Goal: Task Accomplishment & Management: Manage account settings

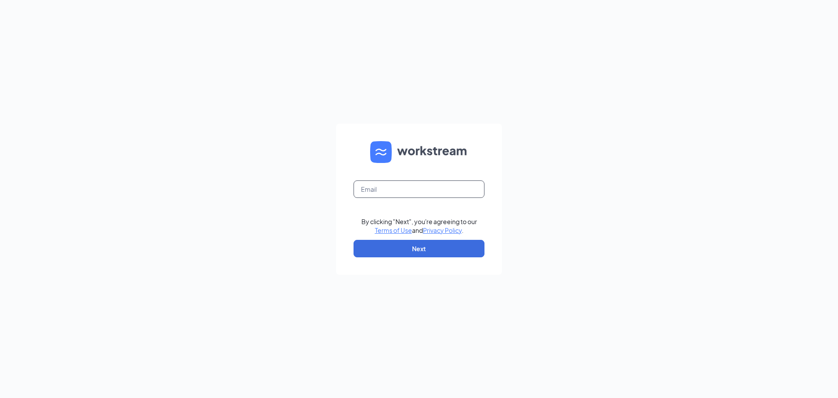
click at [393, 195] on input "text" at bounding box center [419, 188] width 131 height 17
type input "[EMAIL_ADDRESS][DOMAIN_NAME]"
click at [389, 249] on button "Next" at bounding box center [419, 248] width 131 height 17
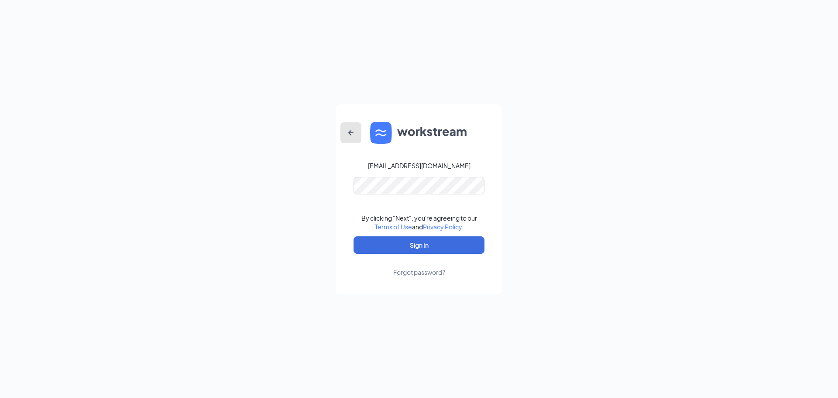
click at [354, 136] on icon "ArrowLeftNew" at bounding box center [351, 133] width 10 height 10
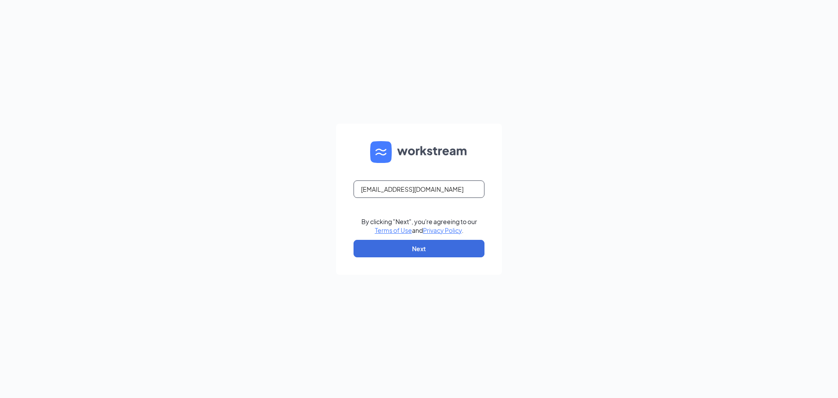
drag, startPoint x: 408, startPoint y: 194, endPoint x: 286, endPoint y: 195, distance: 121.4
click at [286, 195] on div "mcclainalexandria@gmail.com By clicking "Next", you're agreeing to our Terms of…" at bounding box center [419, 199] width 838 height 398
type input "[EMAIL_ADDRESS][DEMOGRAPHIC_DATA][DOMAIN_NAME]"
click at [377, 256] on button "Next" at bounding box center [419, 248] width 131 height 17
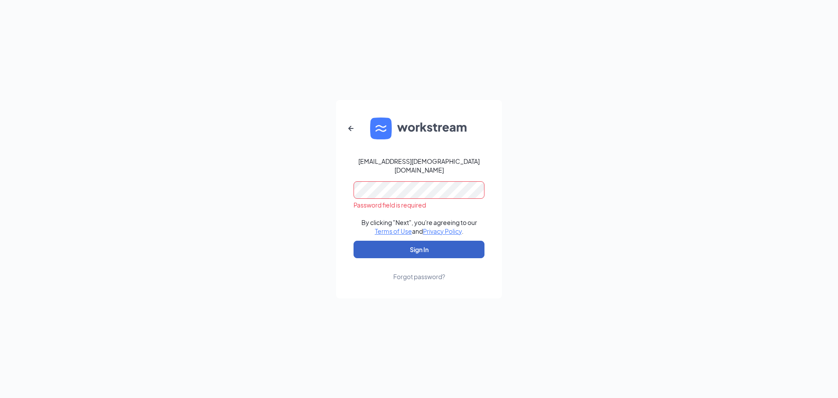
click at [381, 247] on button "Sign In" at bounding box center [419, 249] width 131 height 17
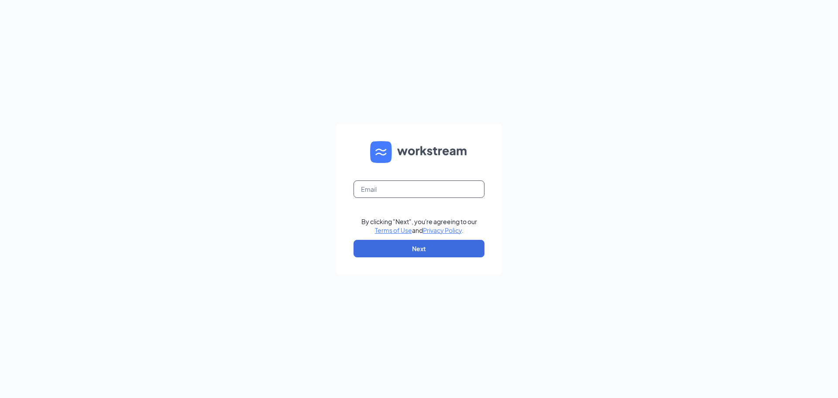
click at [400, 189] on input "text" at bounding box center [419, 188] width 131 height 17
type input "[EMAIL_ADDRESS][DEMOGRAPHIC_DATA][DOMAIN_NAME]"
click at [417, 250] on button "Next" at bounding box center [419, 248] width 131 height 17
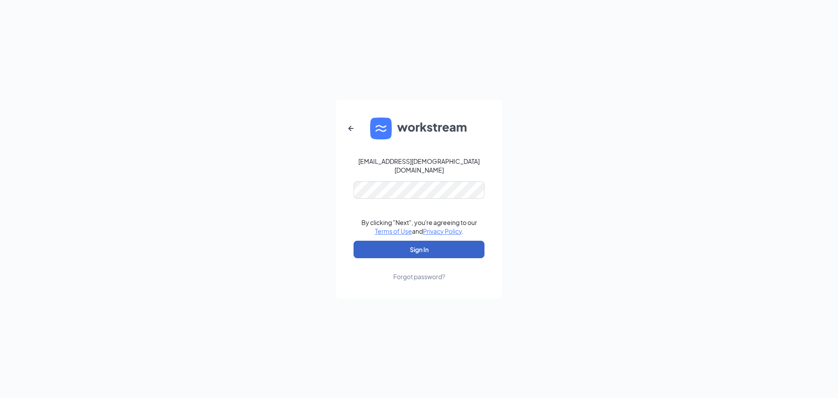
click at [411, 242] on button "Sign In" at bounding box center [419, 249] width 131 height 17
click at [326, 181] on div "[EMAIL_ADDRESS][DEMOGRAPHIC_DATA][DOMAIN_NAME] Credential mismatches. By clicki…" at bounding box center [419, 199] width 838 height 398
click at [431, 249] on button "Sign In" at bounding box center [419, 249] width 131 height 17
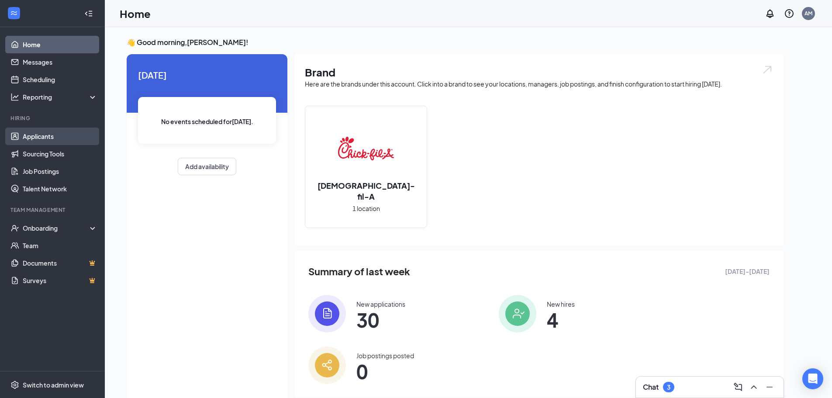
click at [76, 138] on link "Applicants" at bounding box center [60, 136] width 75 height 17
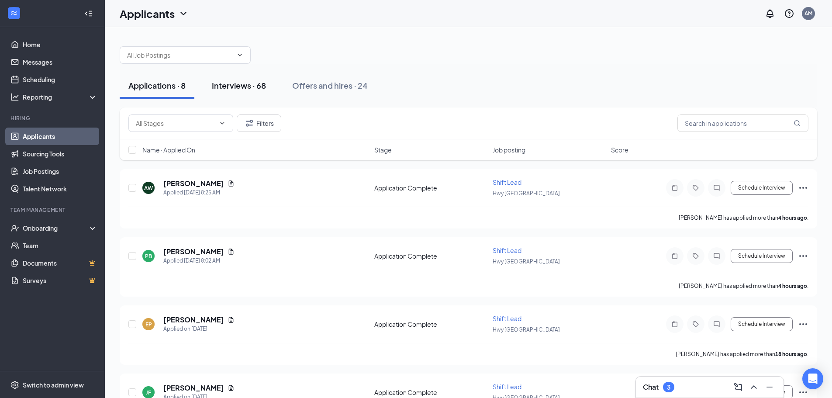
click at [245, 88] on div "Interviews · 68" at bounding box center [239, 85] width 54 height 11
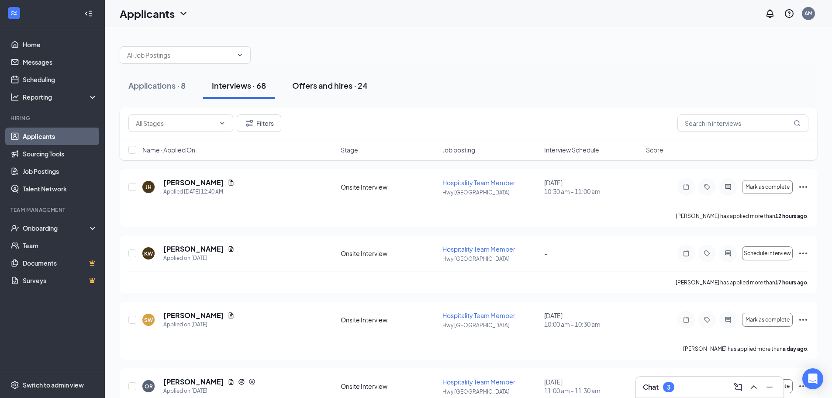
click at [322, 80] on div "Offers and hires · 24" at bounding box center [330, 85] width 76 height 11
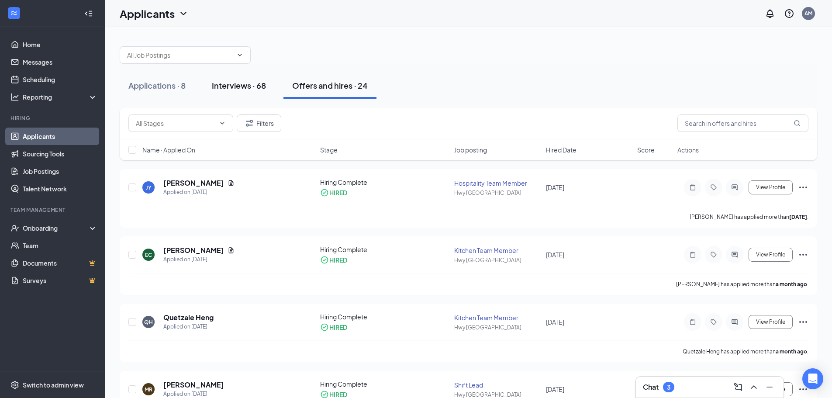
click at [224, 86] on div "Interviews · 68" at bounding box center [239, 85] width 54 height 11
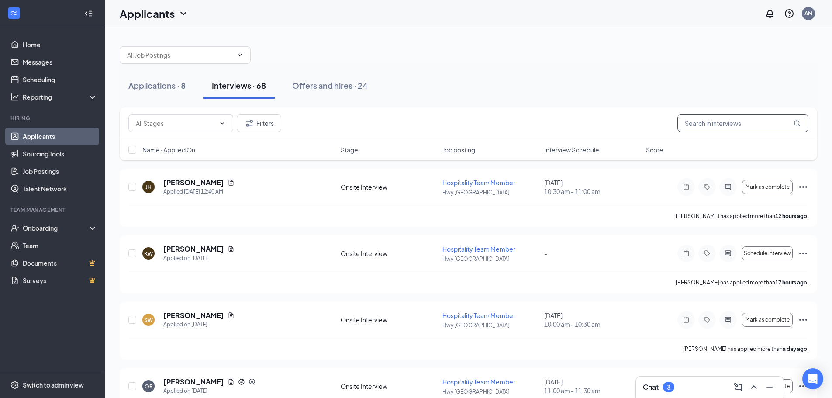
click at [727, 120] on input "text" at bounding box center [742, 122] width 131 height 17
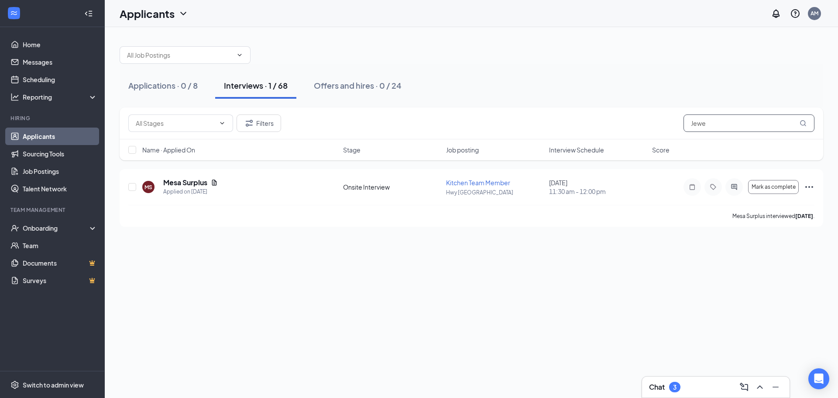
drag, startPoint x: 677, startPoint y: 124, endPoint x: 657, endPoint y: 122, distance: 20.3
click at [657, 122] on div "Filters Jewe" at bounding box center [471, 122] width 686 height 17
drag, startPoint x: 722, startPoint y: 129, endPoint x: 662, endPoint y: 124, distance: 60.4
click at [662, 124] on div "Filters Jewe" at bounding box center [471, 122] width 686 height 17
click at [196, 183] on h5 "Mesa Surplus" at bounding box center [185, 183] width 44 height 10
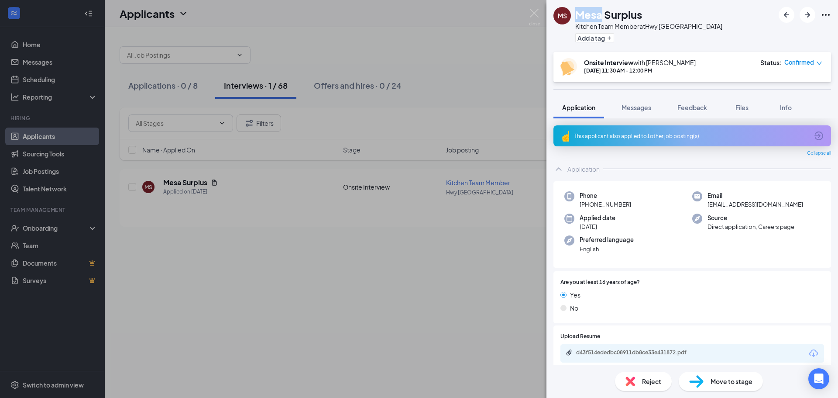
drag, startPoint x: 601, startPoint y: 15, endPoint x: 576, endPoint y: 17, distance: 24.9
click at [576, 17] on h1 "Mesa Surplus" at bounding box center [609, 14] width 67 height 15
copy h1 "Mesa"
click at [635, 16] on h1 "Mesa Surplus" at bounding box center [609, 14] width 67 height 15
drag, startPoint x: 644, startPoint y: 17, endPoint x: 607, endPoint y: 17, distance: 36.7
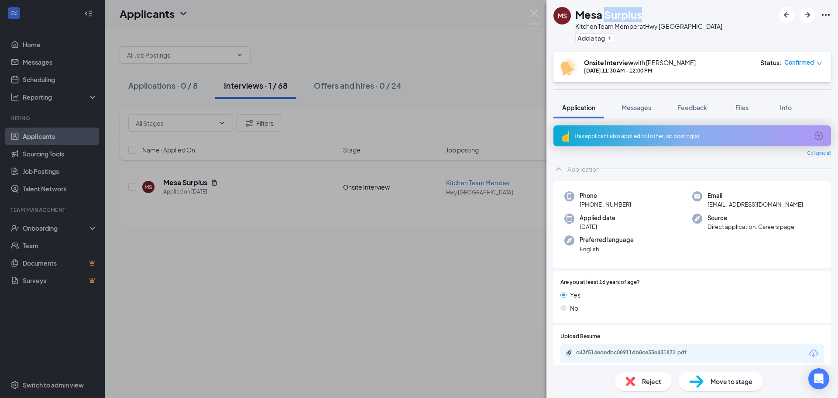
click at [607, 17] on div "Mesa Surplus" at bounding box center [649, 14] width 147 height 15
copy h1 "Surplus"
drag, startPoint x: 779, startPoint y: 205, endPoint x: 707, endPoint y: 208, distance: 72.5
click at [707, 208] on div "Email mesajewell08@gmail.com" at bounding box center [757, 200] width 128 height 18
copy span "mesajewell08@gmail.com"
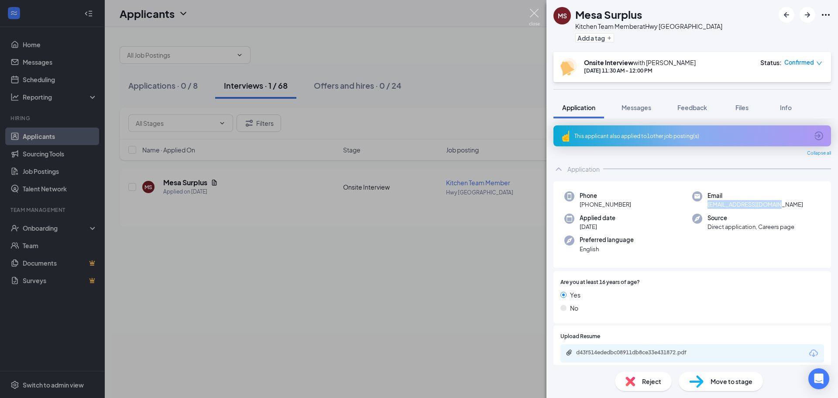
click at [535, 16] on img at bounding box center [534, 17] width 11 height 17
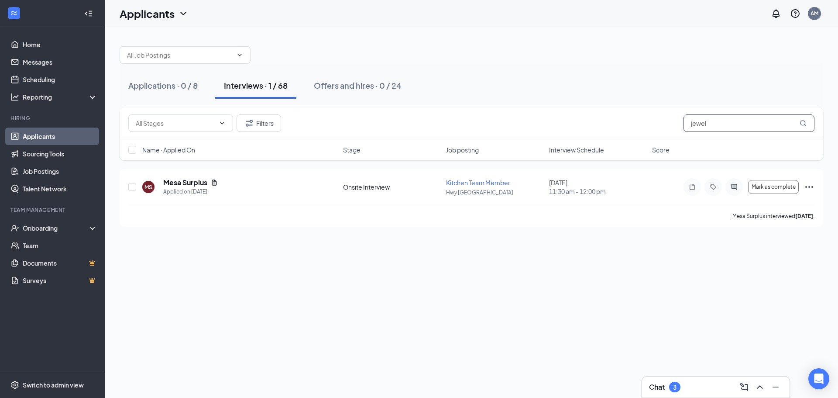
drag, startPoint x: 724, startPoint y: 128, endPoint x: 639, endPoint y: 121, distance: 85.8
click at [639, 121] on div "Filters jewel" at bounding box center [471, 122] width 686 height 17
type input "Rachule"
click at [213, 182] on h5 "Rachule Sherman" at bounding box center [207, 183] width 89 height 10
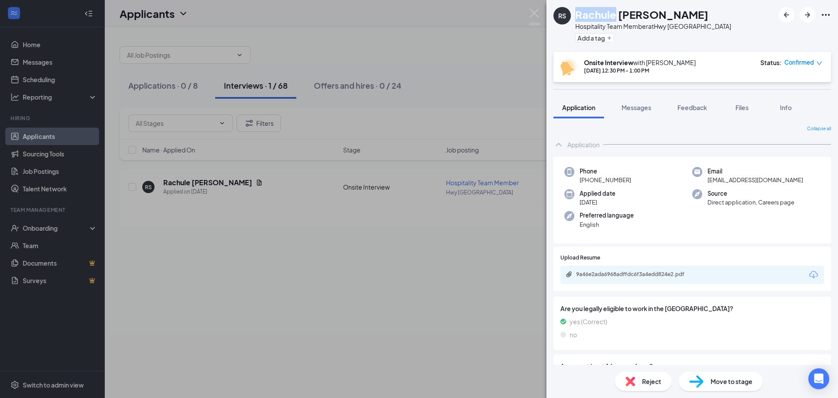
drag, startPoint x: 616, startPoint y: 13, endPoint x: 576, endPoint y: 16, distance: 39.4
click at [576, 16] on h1 "Rachule Sherman" at bounding box center [642, 14] width 133 height 15
copy h1 "Rachule"
drag, startPoint x: 665, startPoint y: 17, endPoint x: 618, endPoint y: 17, distance: 46.7
click at [618, 17] on div "Rachule Sherman" at bounding box center [654, 14] width 156 height 15
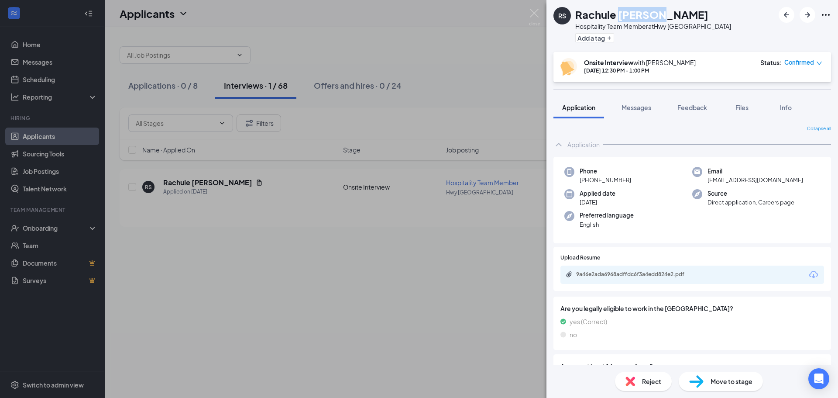
copy h1 "Sherman"
drag, startPoint x: 772, startPoint y: 181, endPoint x: 703, endPoint y: 181, distance: 68.6
click at [703, 181] on div "Email rachule382@gmail.com" at bounding box center [757, 176] width 128 height 18
copy span "rachule382@gmail.com"
click at [814, 64] on span "Confirmed" at bounding box center [800, 62] width 30 height 9
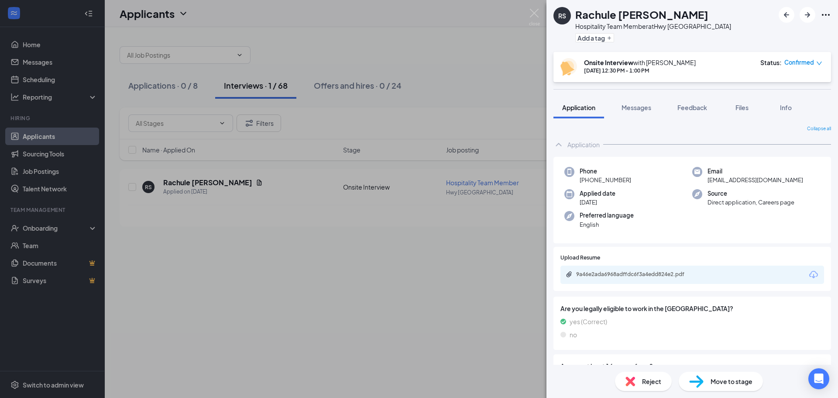
click at [759, 47] on div "RS Rachule Sherman Hospitality Team Member at Hwy 97 & Robal Road Add a tag" at bounding box center [693, 26] width 292 height 52
click at [795, 63] on span "Confirmed" at bounding box center [800, 62] width 30 height 9
click at [780, 102] on span "Mark complete" at bounding box center [778, 103] width 44 height 10
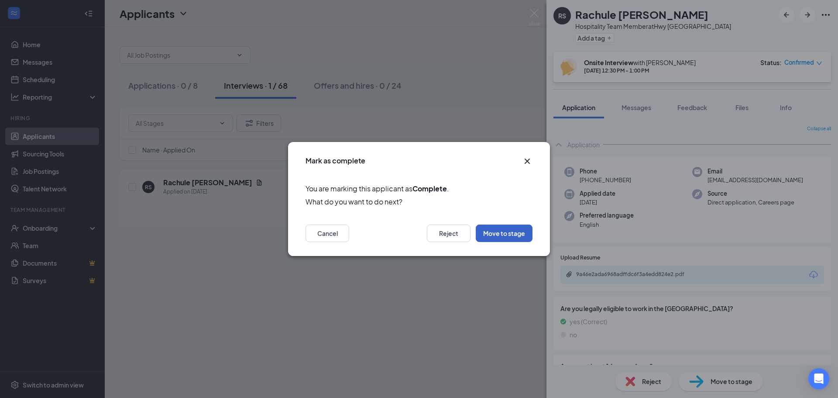
click at [511, 236] on button "Move to stage" at bounding box center [504, 232] width 57 height 17
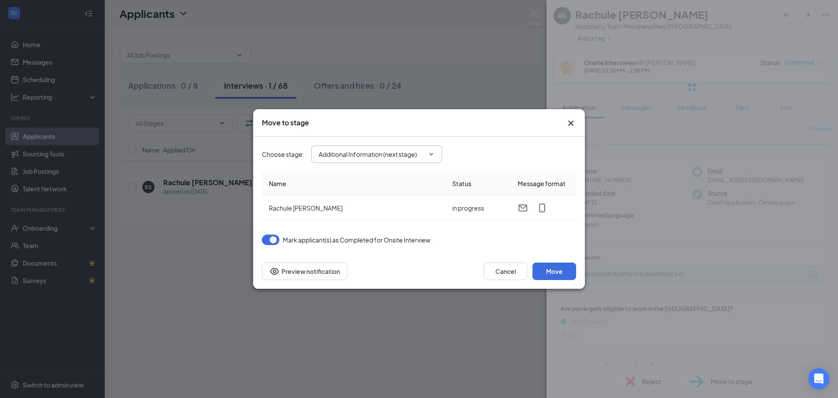
click at [381, 158] on input "Additional Information (next stage)" at bounding box center [372, 154] width 106 height 10
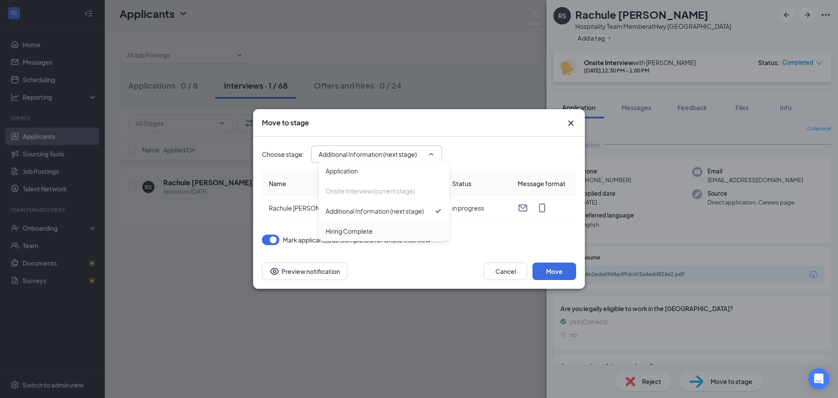
click at [385, 230] on div "Hiring Complete" at bounding box center [384, 231] width 117 height 10
type input "Hiring Complete"
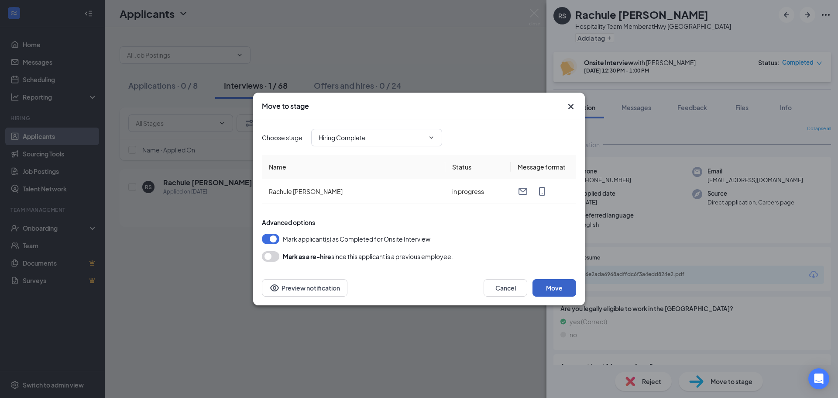
click at [565, 288] on button "Move" at bounding box center [555, 287] width 44 height 17
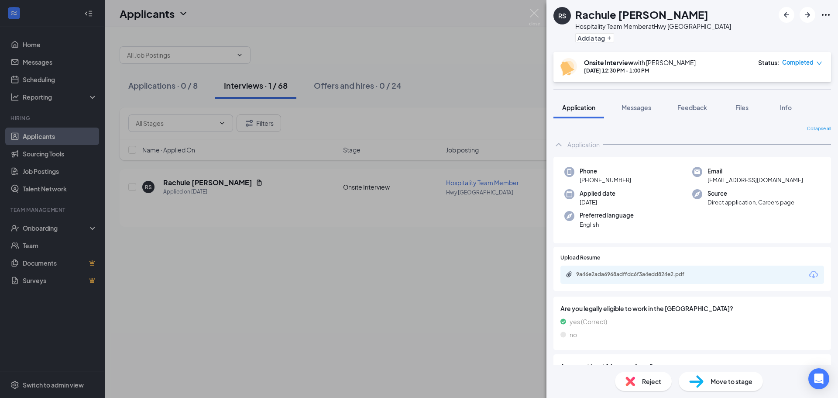
click at [453, 283] on div "RS Rachule Sherman Hospitality Team Member at Hwy 97 & Robal Road Add a tag Ons…" at bounding box center [419, 199] width 838 height 398
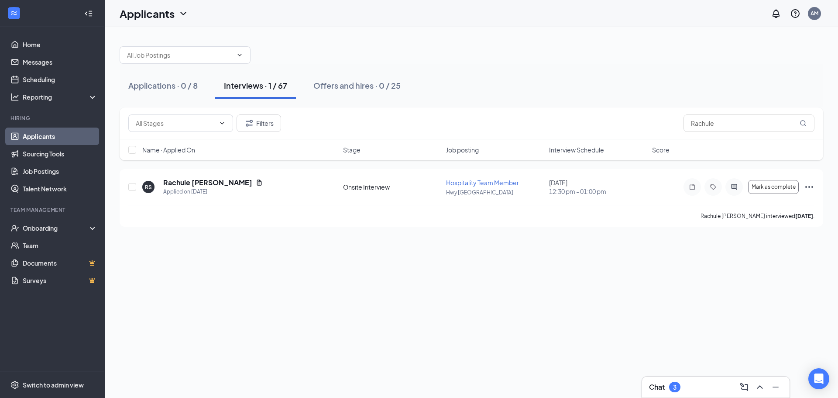
click at [270, 87] on div "Interviews · 1 / 67" at bounding box center [255, 85] width 63 height 11
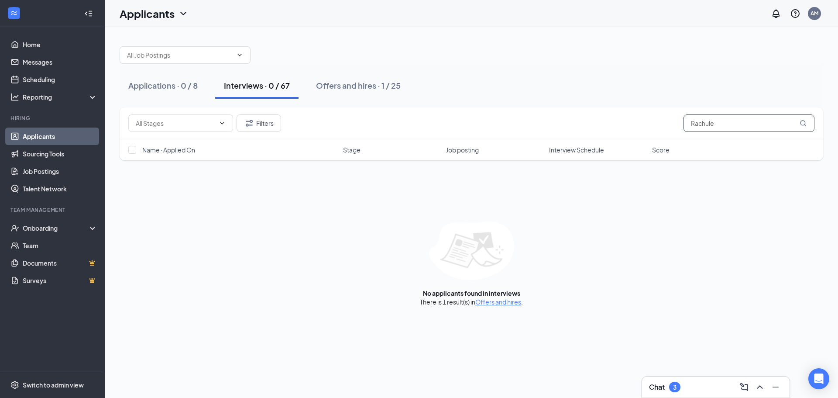
click at [764, 123] on input "Rachule" at bounding box center [749, 122] width 131 height 17
drag, startPoint x: 728, startPoint y: 127, endPoint x: 641, endPoint y: 117, distance: 87.9
click at [641, 117] on div "Filters Rachule" at bounding box center [471, 122] width 686 height 17
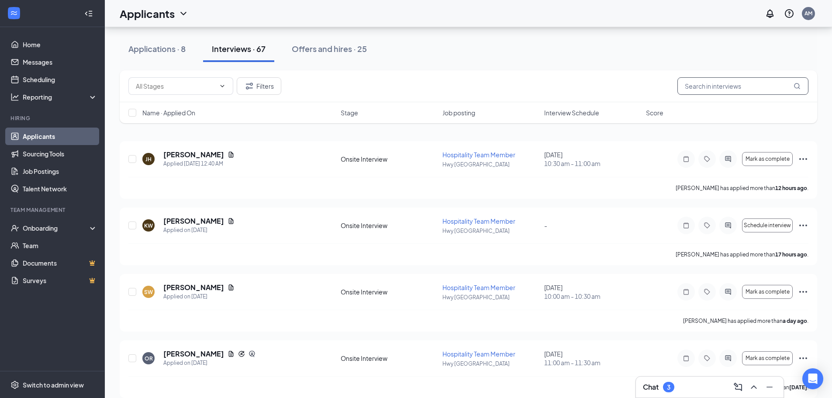
scroll to position [44, 0]
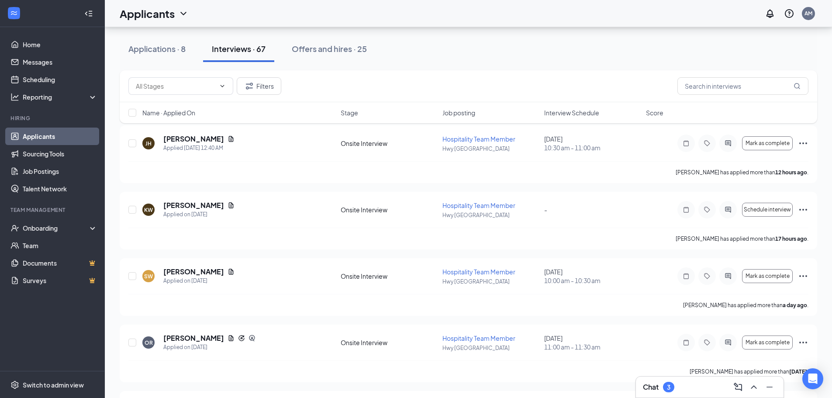
click at [577, 110] on span "Interview Schedule" at bounding box center [571, 112] width 55 height 9
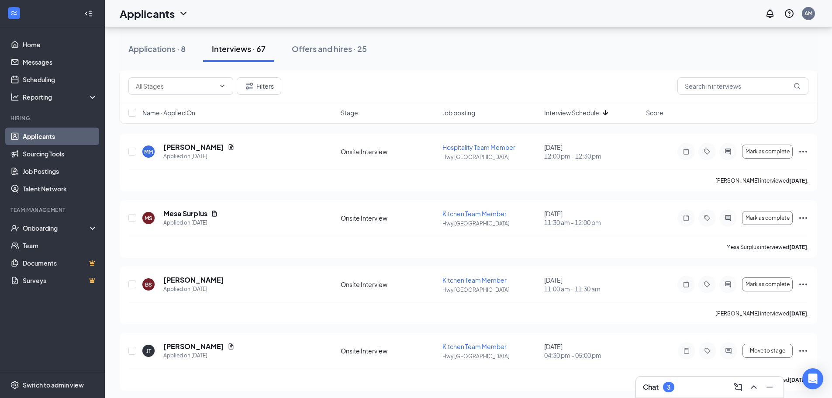
scroll to position [1179, 0]
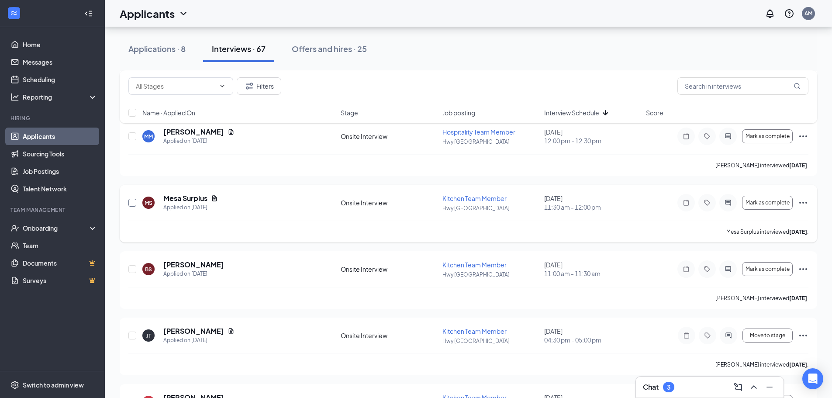
click at [135, 203] on input "checkbox" at bounding box center [132, 203] width 8 height 8
checkbox input "true"
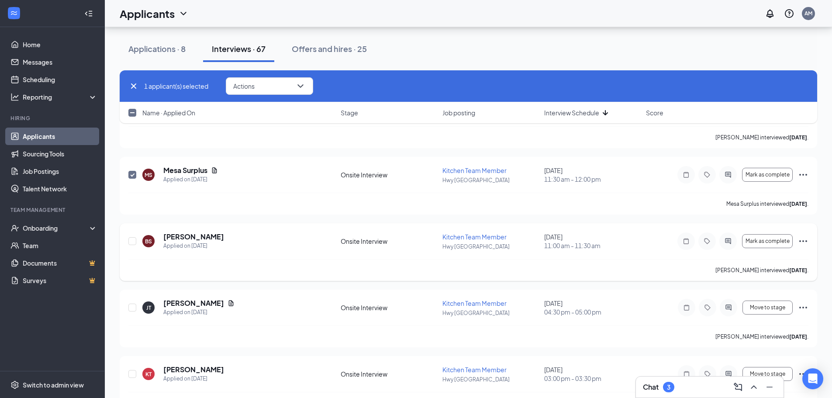
scroll to position [1223, 0]
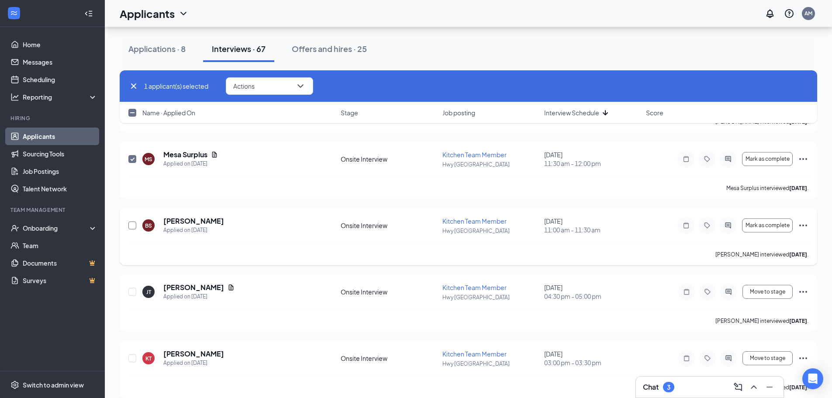
click at [132, 224] on input "checkbox" at bounding box center [132, 225] width 8 height 8
checkbox input "true"
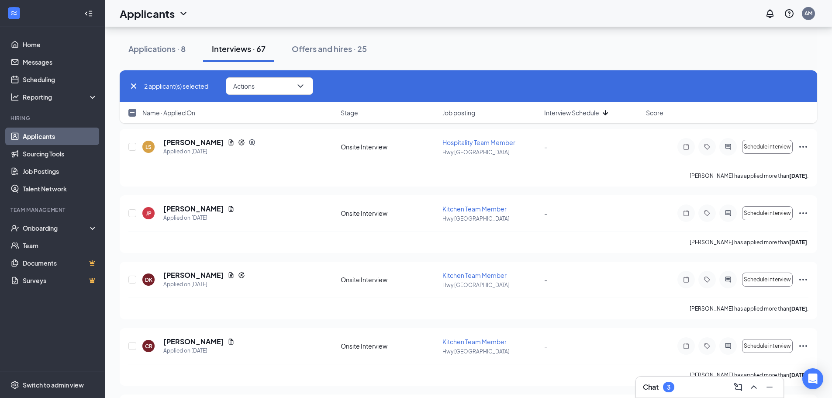
scroll to position [1790, 0]
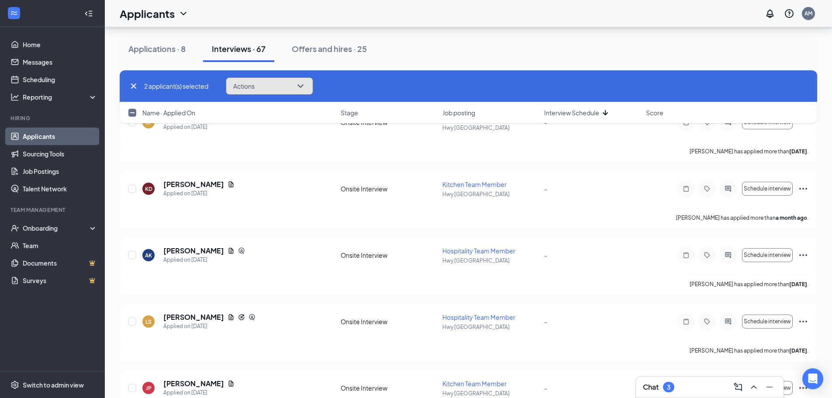
click at [298, 89] on icon "ChevronDown" at bounding box center [300, 86] width 10 height 10
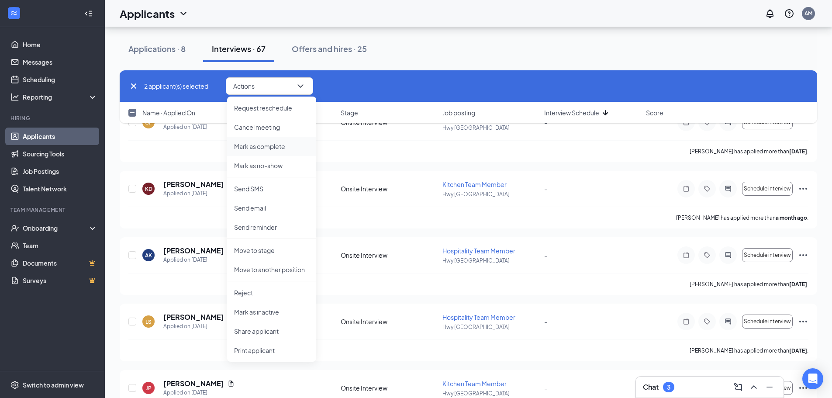
click at [290, 145] on p "Mark as complete" at bounding box center [271, 146] width 75 height 9
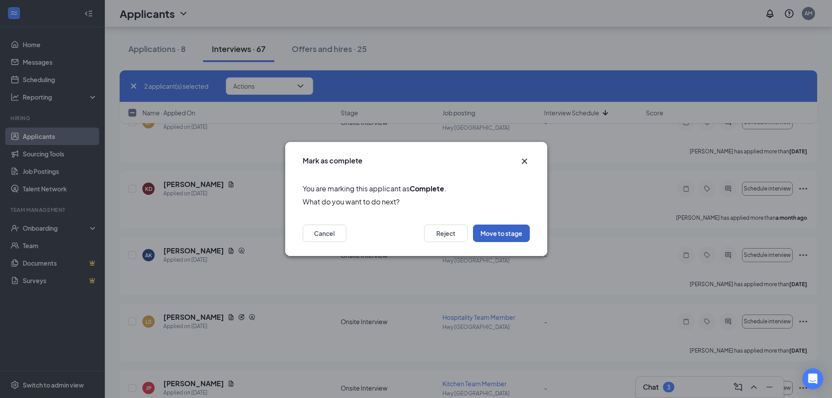
click at [515, 238] on button "Move to stage" at bounding box center [501, 232] width 57 height 17
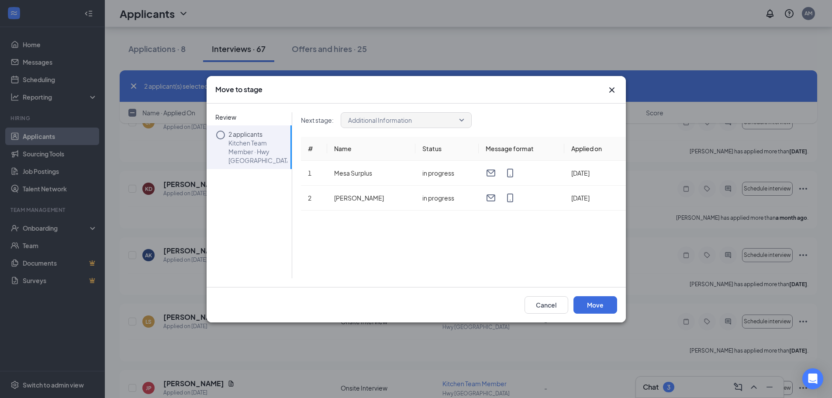
click at [217, 130] on icon "Circle" at bounding box center [220, 135] width 10 height 10
click at [222, 136] on icon "Circle" at bounding box center [220, 135] width 10 height 10
click at [611, 92] on icon "Cross" at bounding box center [612, 90] width 10 height 10
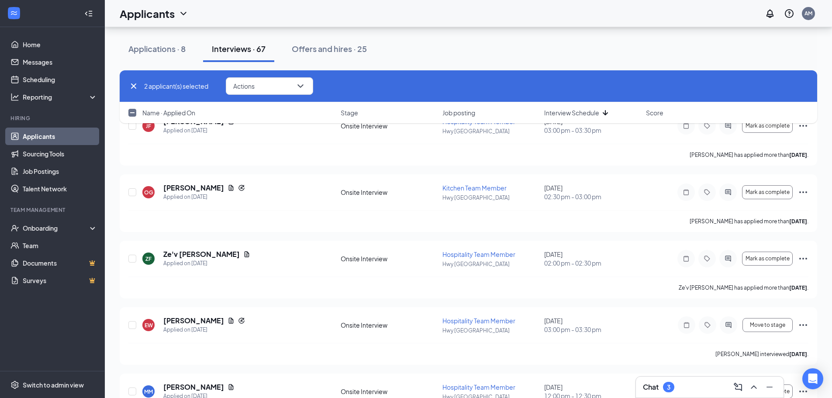
scroll to position [1048, 0]
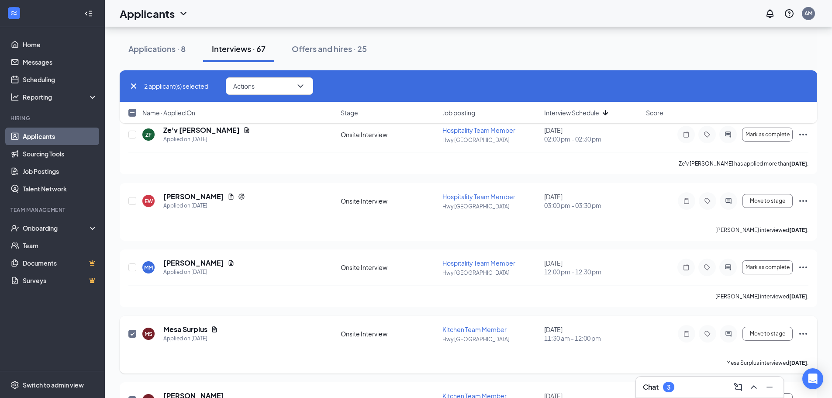
click at [132, 335] on input "checkbox" at bounding box center [132, 334] width 8 height 8
checkbox input "false"
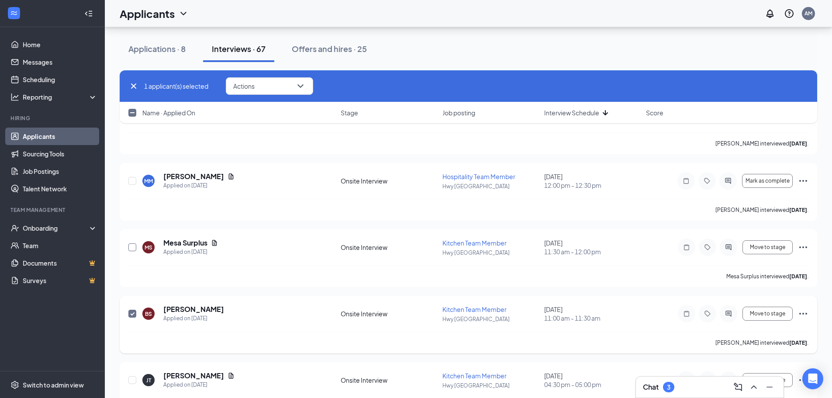
scroll to position [1135, 0]
click at [135, 312] on input "checkbox" at bounding box center [132, 313] width 8 height 8
checkbox input "false"
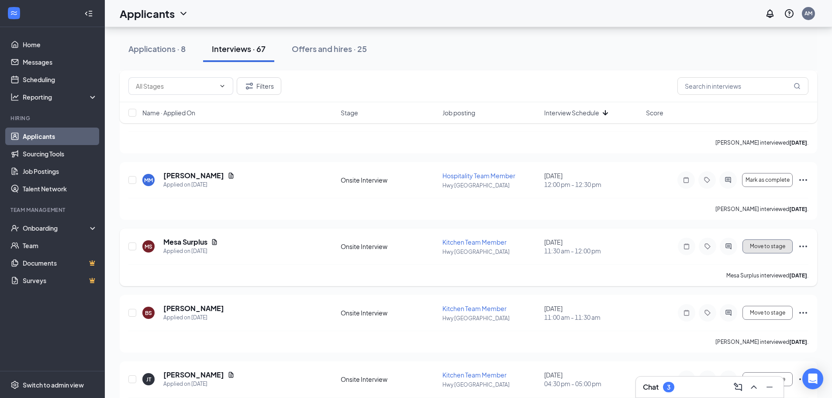
click at [774, 245] on span "Move to stage" at bounding box center [767, 246] width 35 height 6
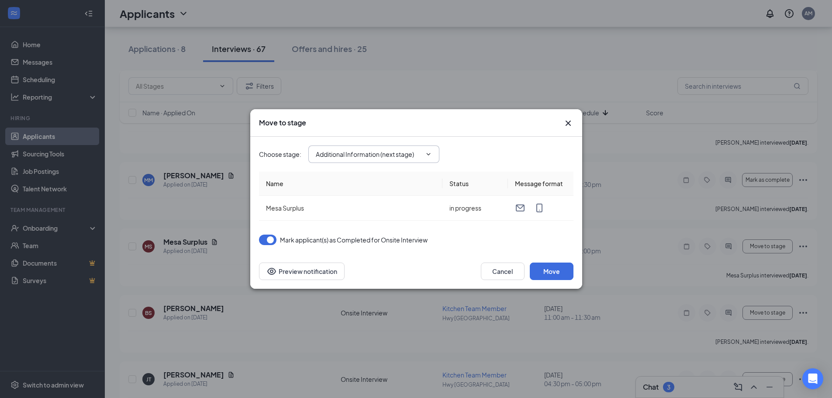
click at [428, 153] on icon "ChevronDown" at bounding box center [428, 154] width 7 height 7
click at [433, 150] on span "Additional Information (next stage)" at bounding box center [373, 153] width 131 height 17
click at [434, 151] on span "Additional Information (next stage)" at bounding box center [373, 153] width 131 height 17
click at [406, 152] on input "Additional Information (next stage)" at bounding box center [369, 154] width 106 height 10
click at [379, 236] on div "Hiring Complete" at bounding box center [381, 231] width 131 height 20
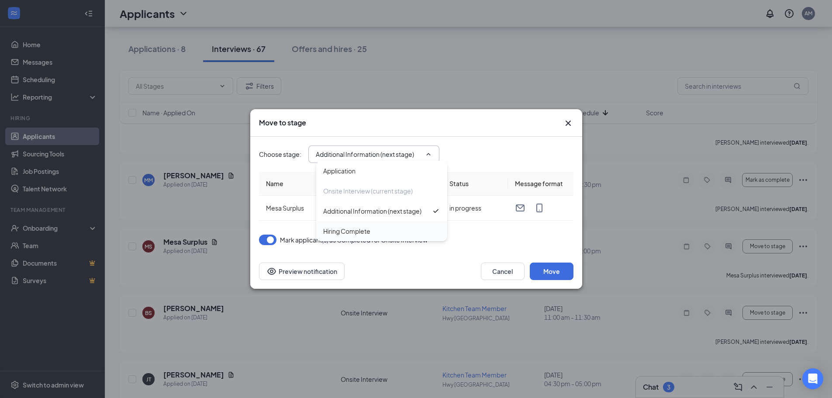
type input "Hiring Complete"
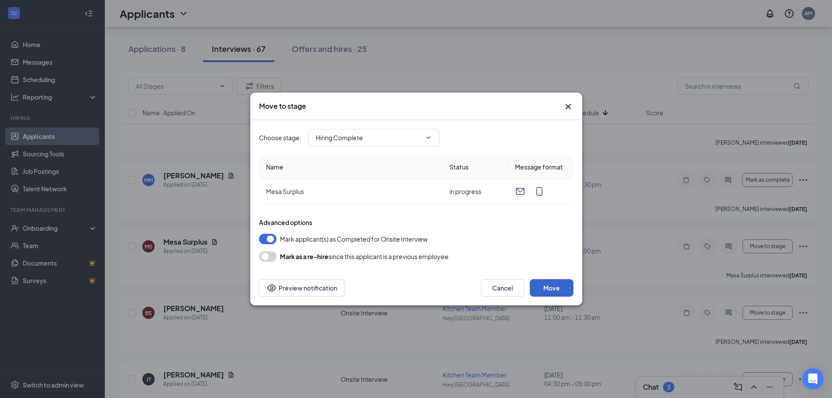
click at [556, 289] on button "Move" at bounding box center [552, 287] width 44 height 17
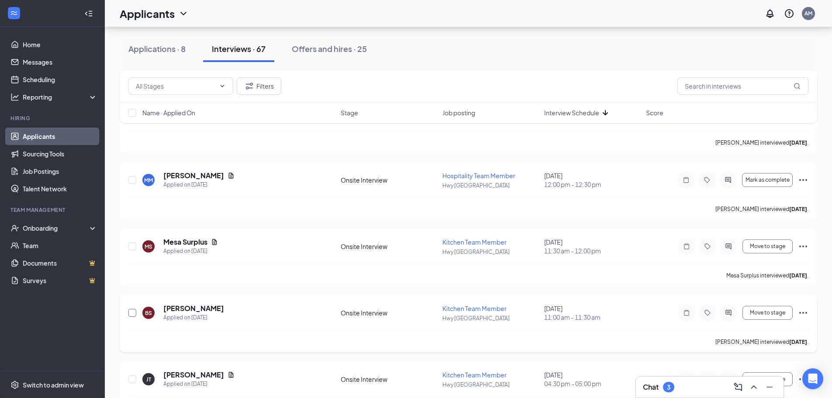
click at [131, 315] on input "checkbox" at bounding box center [132, 313] width 8 height 8
checkbox input "true"
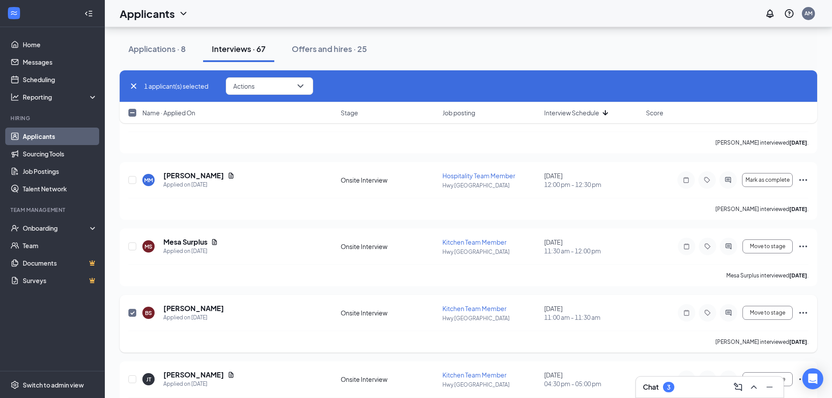
checkbox input "true"
checkbox input "false"
click at [131, 86] on icon "Cross" at bounding box center [133, 86] width 10 height 10
checkbox input "false"
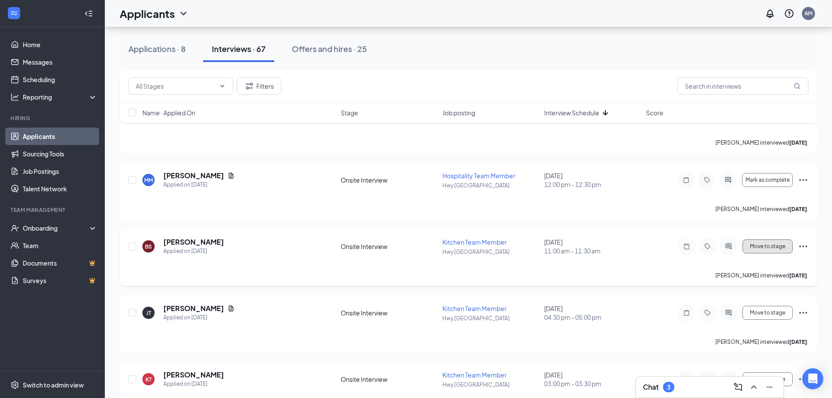
click at [765, 252] on button "Move to stage" at bounding box center [767, 246] width 50 height 14
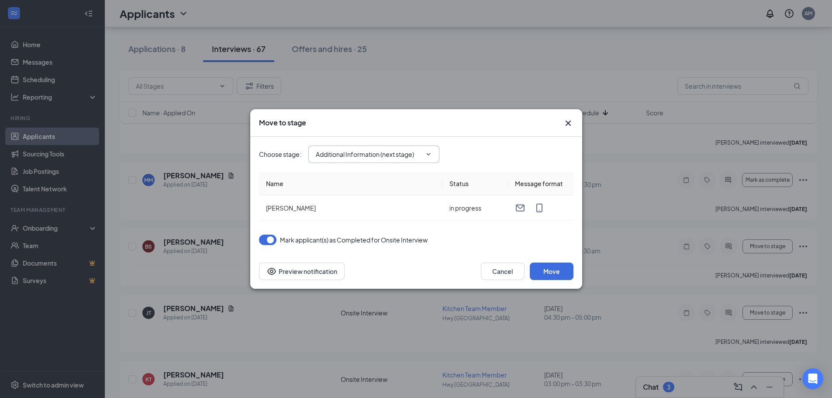
click at [380, 153] on input "Additional Information (next stage)" at bounding box center [369, 154] width 106 height 10
click at [380, 225] on div "Hiring Complete" at bounding box center [381, 231] width 131 height 20
type input "Hiring Complete"
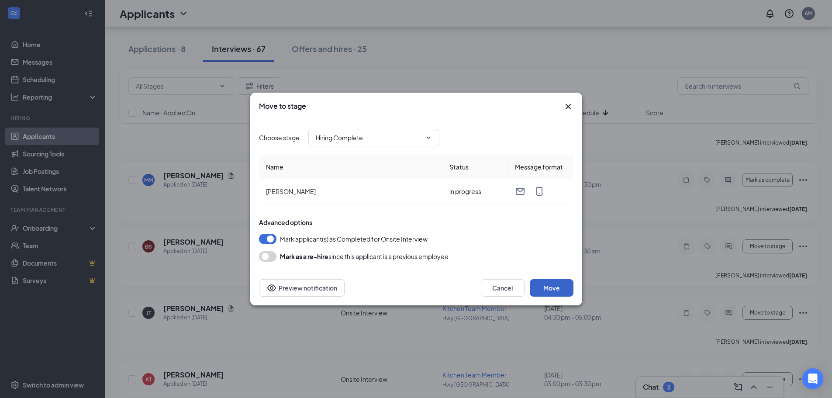
click at [555, 288] on button "Move" at bounding box center [552, 287] width 44 height 17
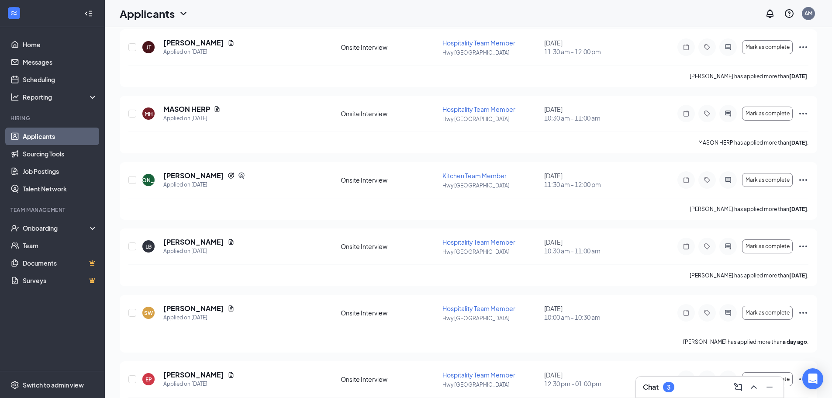
scroll to position [0, 0]
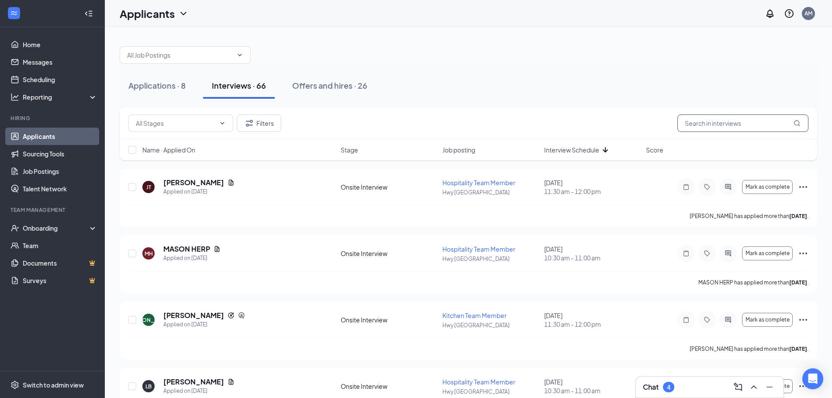
click at [747, 124] on input "text" at bounding box center [742, 122] width 131 height 17
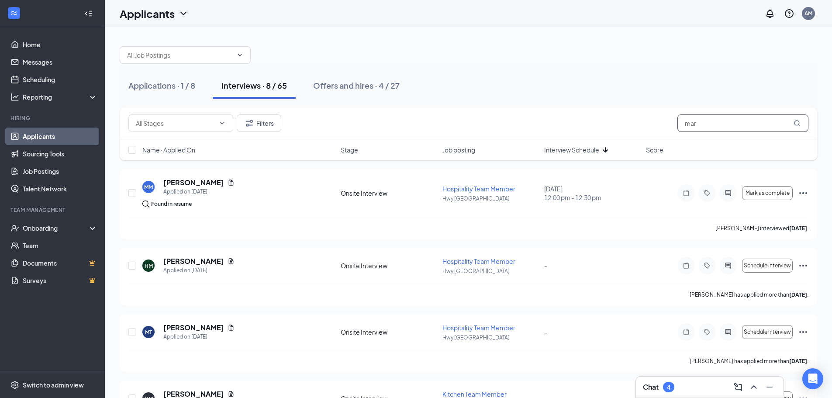
click at [732, 122] on input "mar" at bounding box center [742, 122] width 131 height 17
type input "mar"
click at [193, 328] on h5 "Marissa Talsma" at bounding box center [193, 328] width 61 height 10
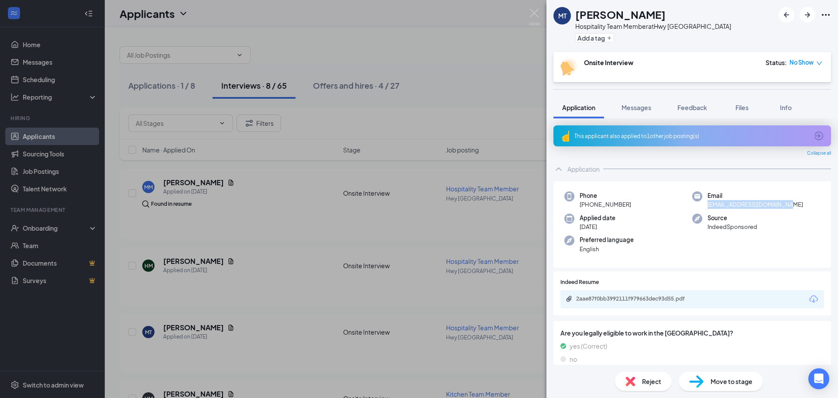
drag, startPoint x: 790, startPoint y: 206, endPoint x: 705, endPoint y: 208, distance: 84.7
click at [705, 208] on div "Email marissatalsma53@gmail.com" at bounding box center [757, 200] width 128 height 18
copy span "marissatalsma53@gmail.com"
click at [817, 65] on icon "down" at bounding box center [820, 63] width 6 height 6
click at [787, 102] on span "Mark complete" at bounding box center [778, 103] width 44 height 10
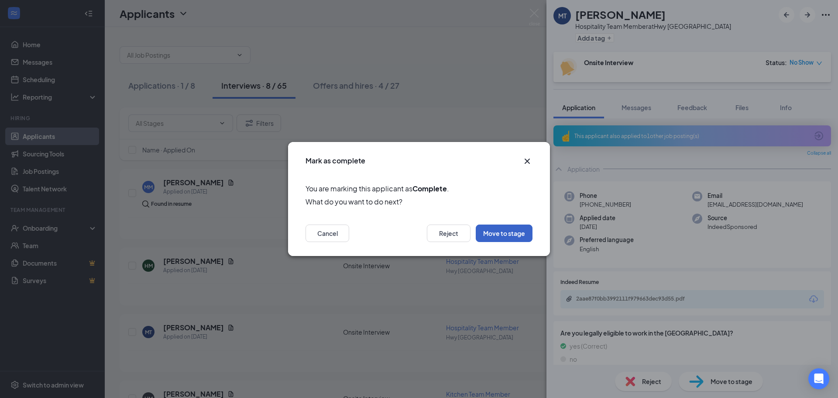
click at [500, 236] on button "Move to stage" at bounding box center [504, 232] width 57 height 17
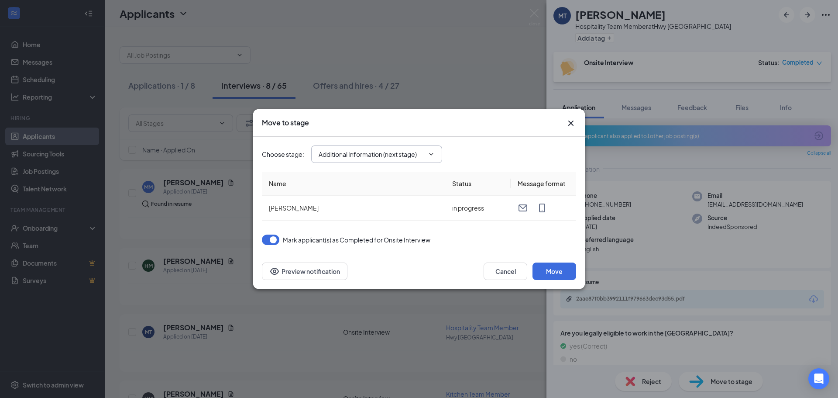
click at [438, 149] on span "Additional Information (next stage)" at bounding box center [376, 153] width 131 height 17
click at [430, 151] on icon "ChevronDown" at bounding box center [431, 154] width 7 height 7
click at [431, 158] on span "Additional Information (next stage)" at bounding box center [376, 153] width 131 height 17
click at [434, 156] on icon "ChevronDown" at bounding box center [431, 154] width 7 height 7
click at [431, 153] on icon "ChevronDown" at bounding box center [431, 154] width 7 height 7
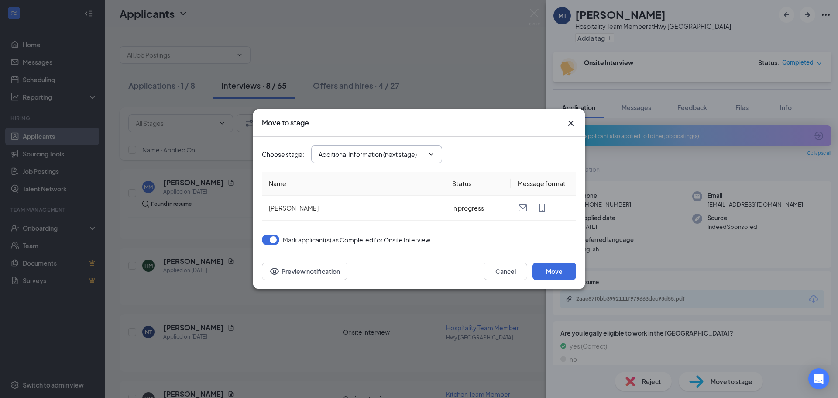
click at [373, 157] on input "Additional Information (next stage)" at bounding box center [372, 154] width 106 height 10
click at [383, 230] on div "Hiring Complete" at bounding box center [384, 231] width 117 height 10
type input "Hiring Complete"
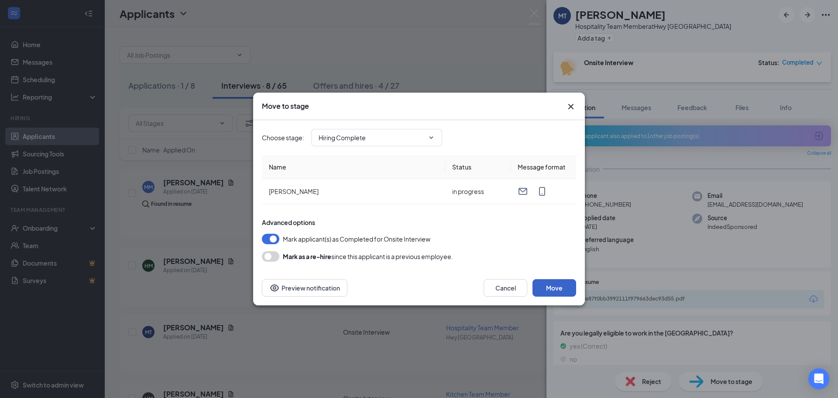
click at [545, 286] on button "Move" at bounding box center [555, 287] width 44 height 17
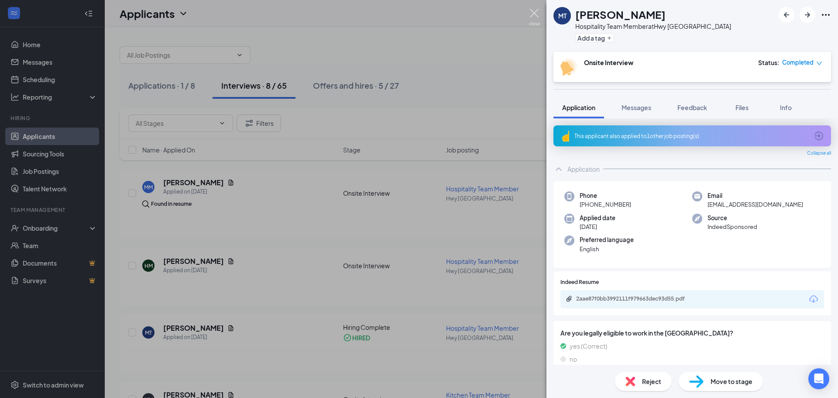
click at [539, 10] on img at bounding box center [534, 17] width 11 height 17
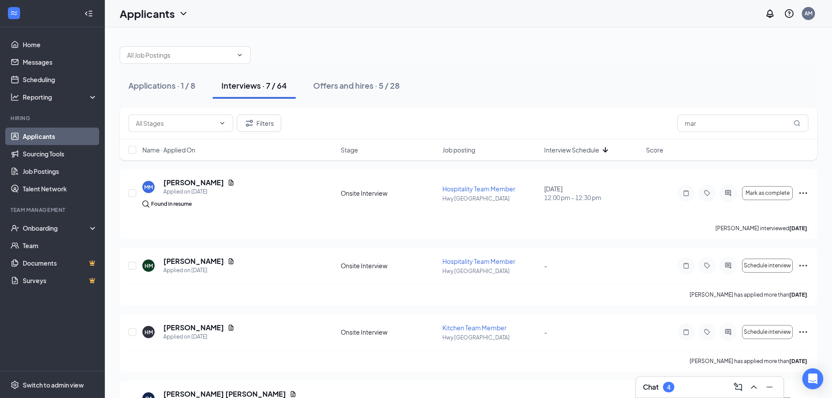
click at [562, 149] on span "Interview Schedule" at bounding box center [571, 149] width 55 height 9
click at [582, 151] on span "Interview Schedule" at bounding box center [571, 149] width 55 height 9
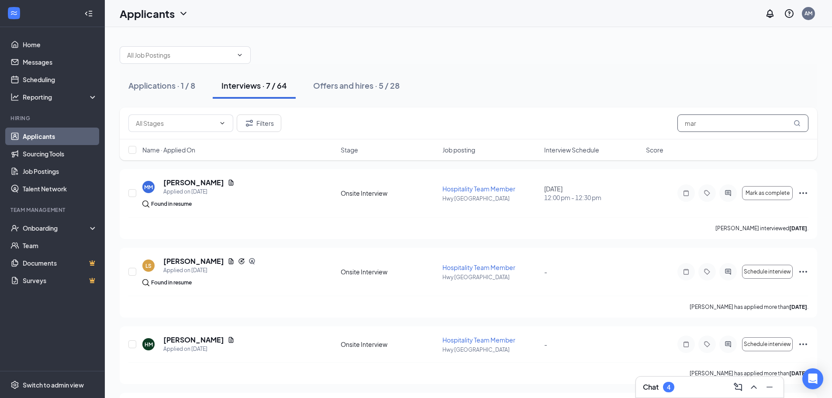
drag, startPoint x: 697, startPoint y: 122, endPoint x: 658, endPoint y: 121, distance: 39.3
click at [658, 121] on div "Filters mar" at bounding box center [468, 122] width 680 height 17
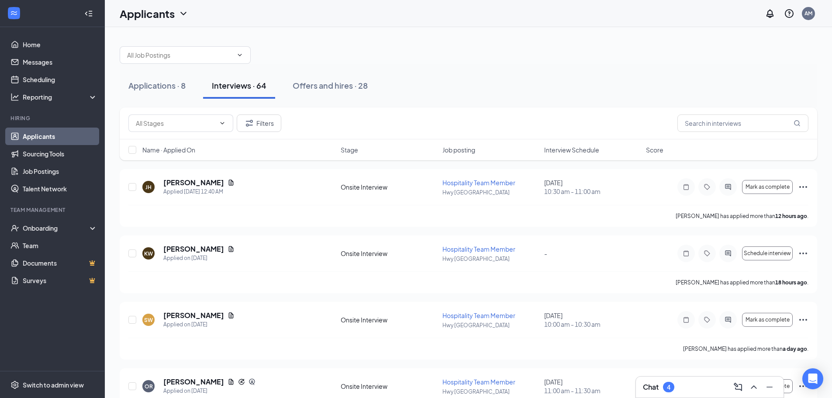
click at [572, 152] on span "Interview Schedule" at bounding box center [571, 149] width 55 height 9
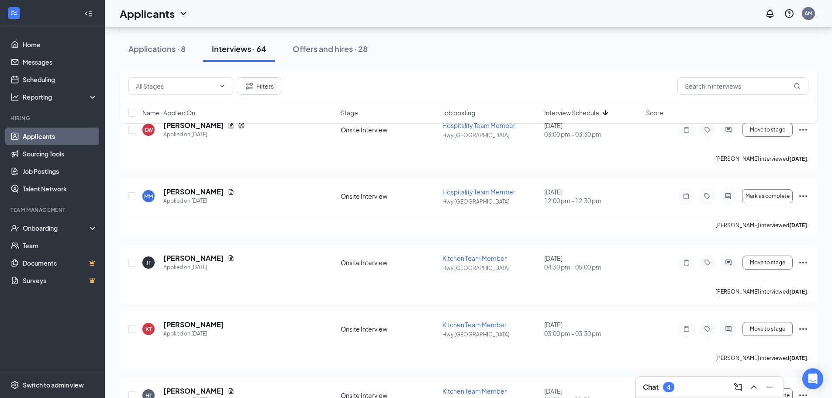
scroll to position [1135, 0]
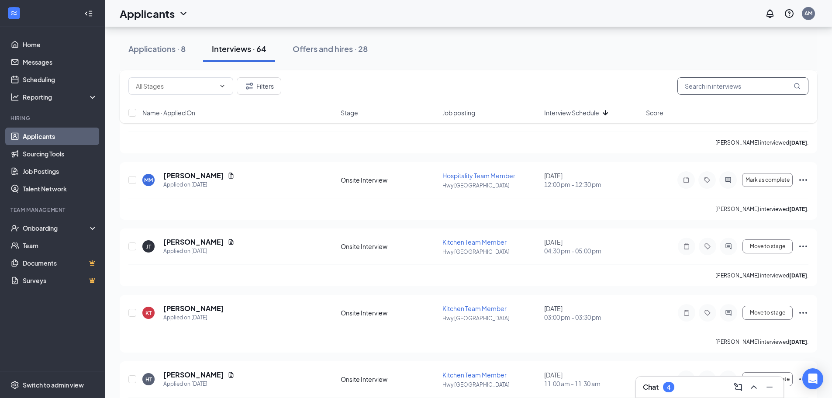
click at [737, 86] on input "text" at bounding box center [742, 85] width 131 height 17
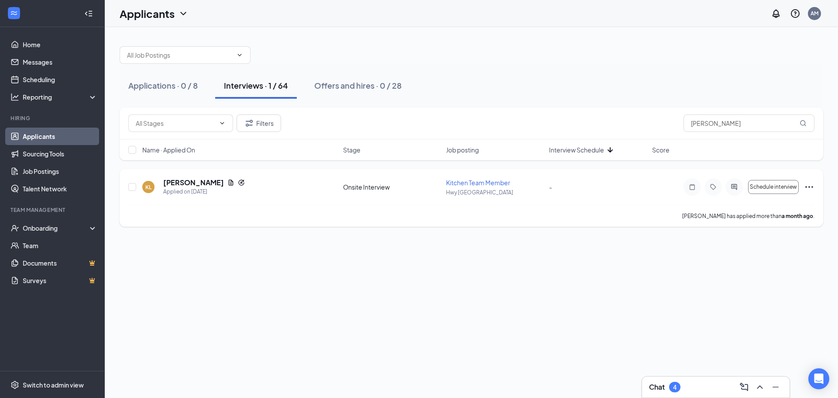
click at [807, 189] on icon "Ellipses" at bounding box center [809, 187] width 10 height 10
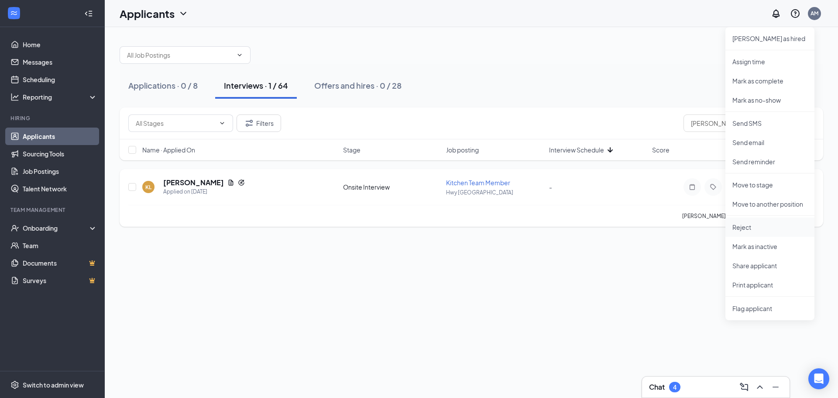
click at [779, 229] on p "Reject" at bounding box center [770, 227] width 75 height 9
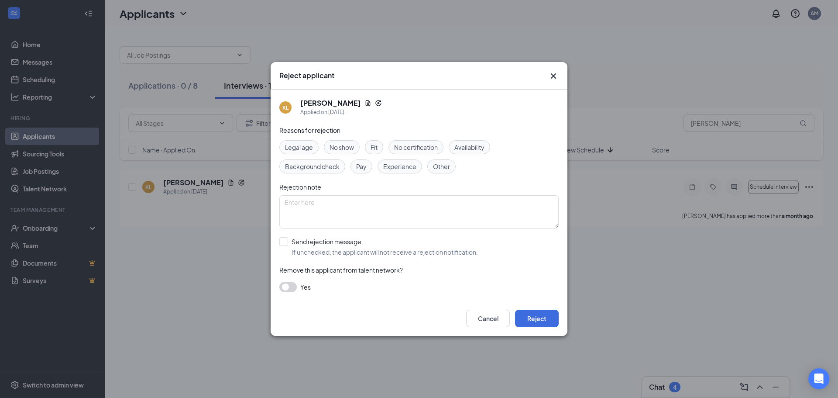
click at [557, 76] on icon "Cross" at bounding box center [553, 76] width 10 height 10
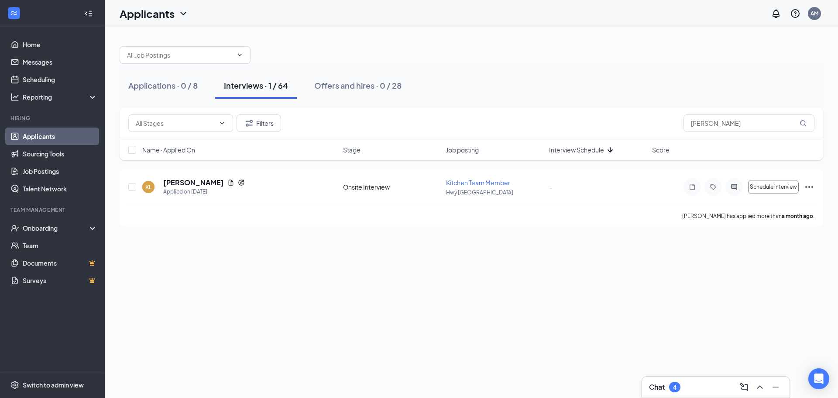
click at [307, 46] on div at bounding box center [472, 51] width 704 height 26
drag, startPoint x: 757, startPoint y: 125, endPoint x: 656, endPoint y: 115, distance: 100.9
click at [656, 115] on div "Filters kennan" at bounding box center [471, 122] width 686 height 17
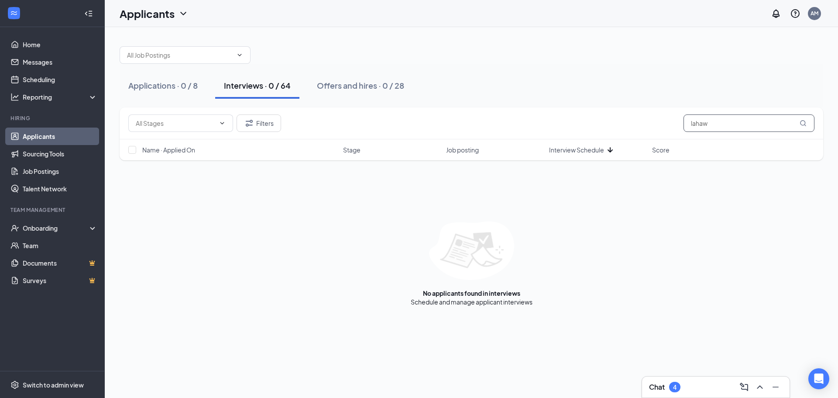
drag, startPoint x: 707, startPoint y: 123, endPoint x: 670, endPoint y: 118, distance: 37.9
click at [670, 118] on div "Filters lahaw" at bounding box center [471, 122] width 686 height 17
type input "lahaw"
click at [247, 86] on div "Interviews · 0 / 64" at bounding box center [257, 85] width 67 height 11
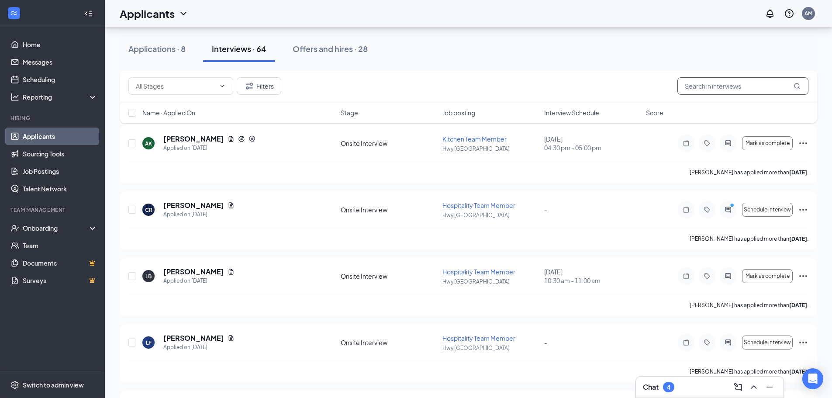
scroll to position [1450, 0]
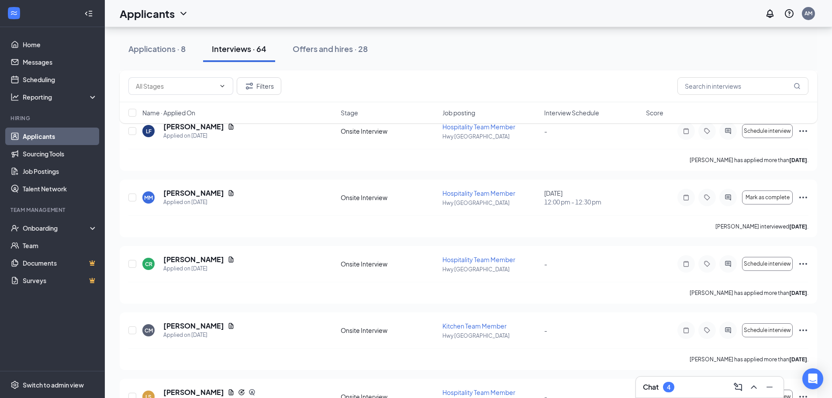
click at [176, 115] on span "Name · Applied On" at bounding box center [168, 112] width 53 height 9
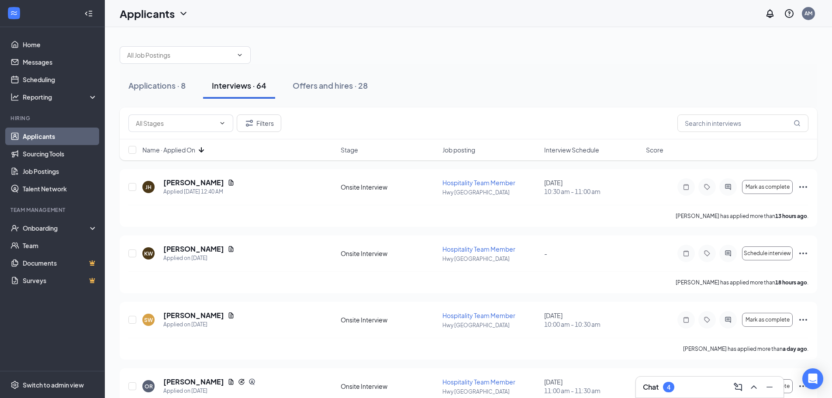
click at [180, 152] on span "Name · Applied On" at bounding box center [168, 149] width 53 height 9
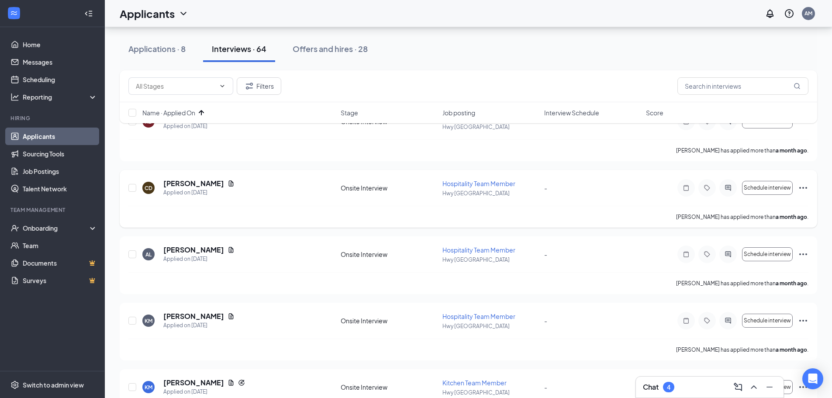
scroll to position [44, 0]
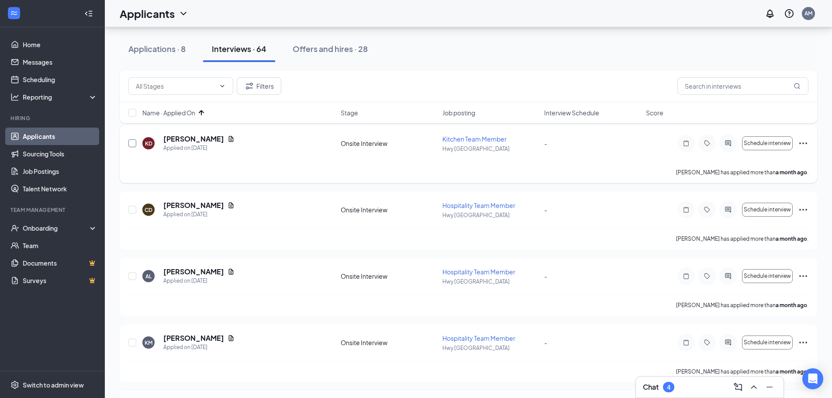
click at [132, 144] on input "checkbox" at bounding box center [132, 143] width 8 height 8
checkbox input "true"
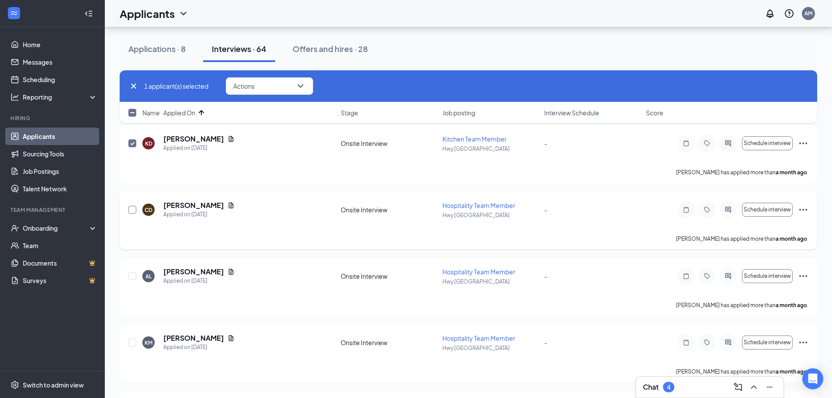
click at [134, 210] on input "checkbox" at bounding box center [132, 210] width 8 height 8
checkbox input "true"
click at [130, 274] on div at bounding box center [132, 276] width 9 height 18
click at [130, 274] on input "checkbox" at bounding box center [132, 276] width 8 height 8
checkbox input "true"
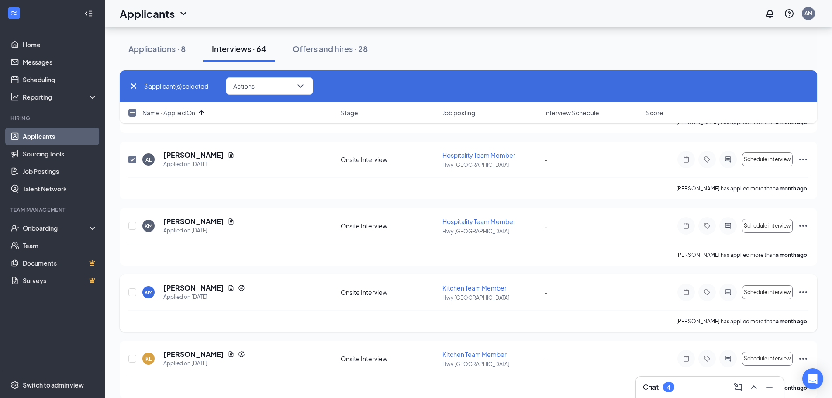
scroll to position [175, 0]
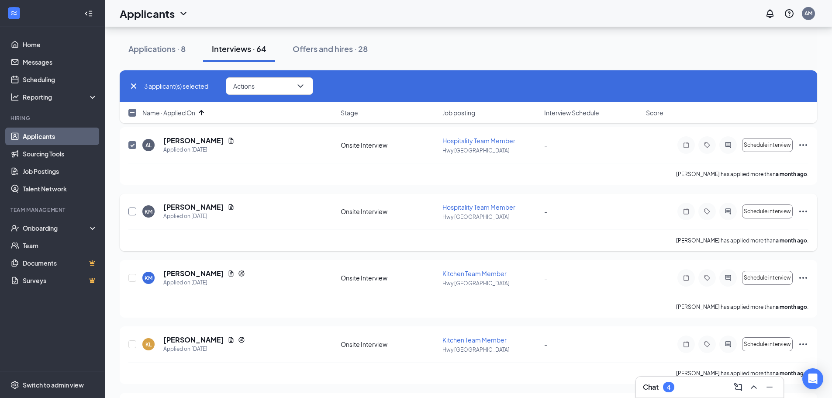
click at [133, 214] on input "checkbox" at bounding box center [132, 211] width 8 height 8
checkbox input "true"
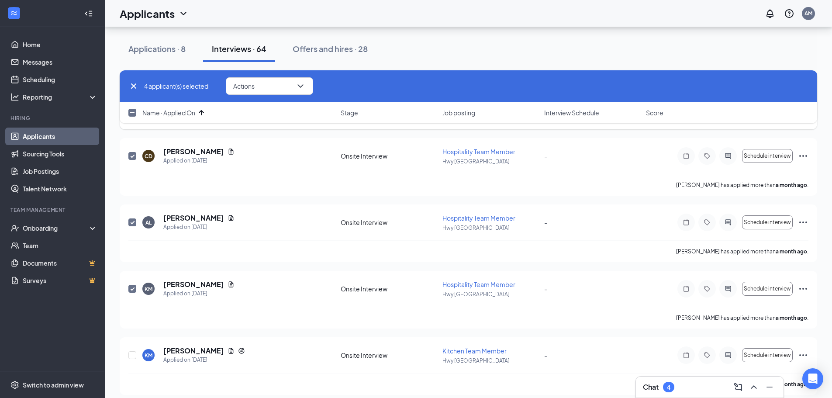
scroll to position [0, 0]
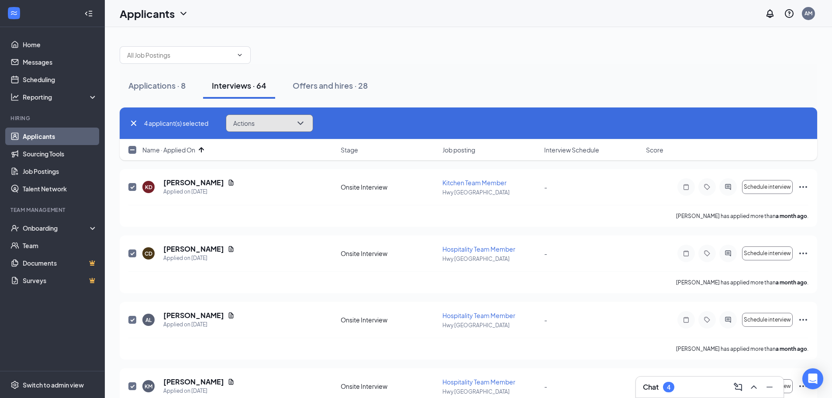
click at [299, 128] on icon "ChevronDown" at bounding box center [300, 123] width 10 height 10
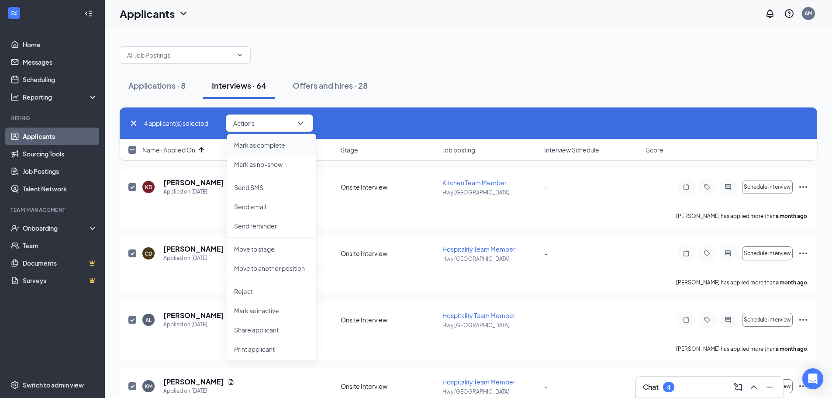
click at [285, 145] on p "Mark as complete" at bounding box center [271, 145] width 75 height 9
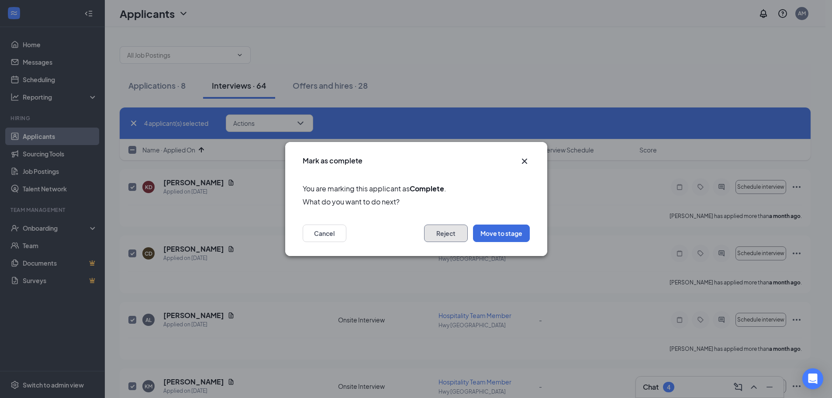
click at [460, 235] on button "Reject" at bounding box center [446, 232] width 44 height 17
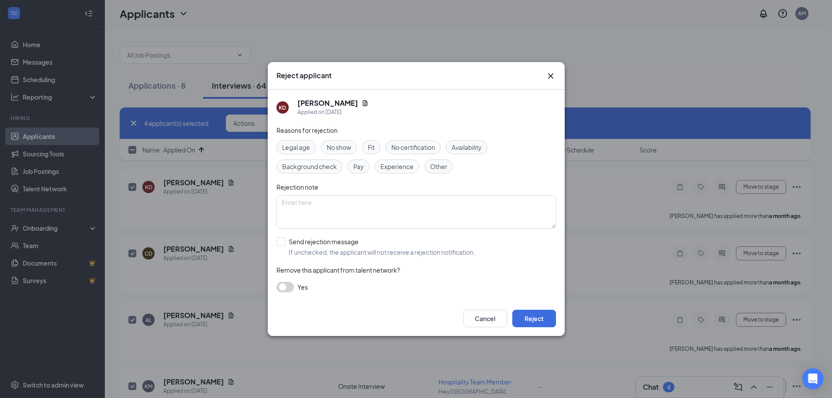
click at [441, 168] on span "Other" at bounding box center [438, 167] width 17 height 10
click at [543, 318] on button "Reject" at bounding box center [534, 318] width 44 height 17
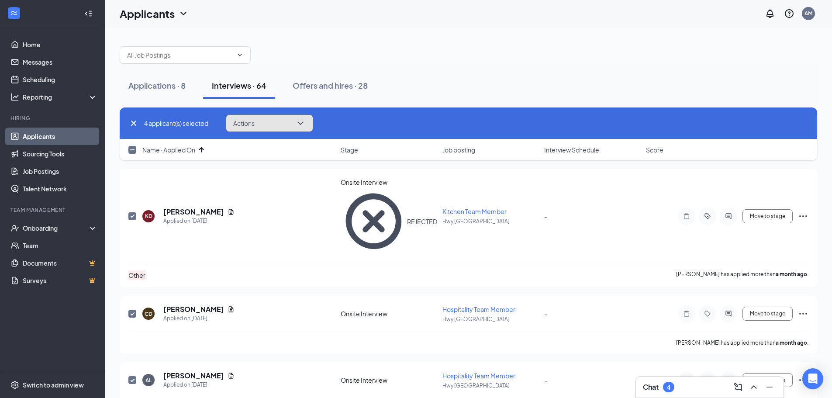
click at [247, 126] on span "Actions" at bounding box center [243, 123] width 21 height 6
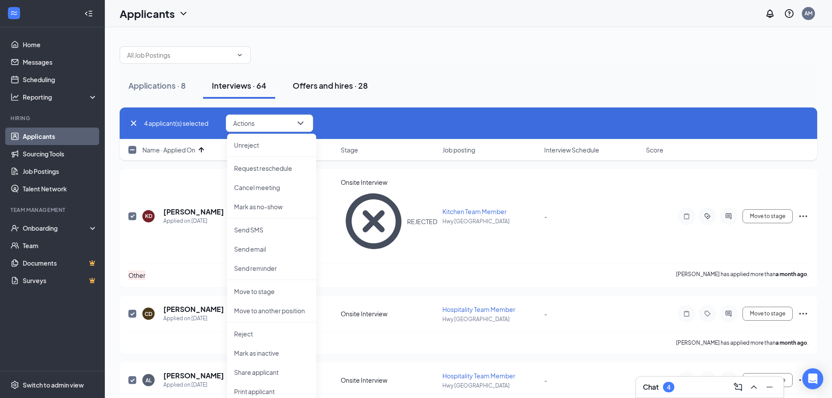
click at [354, 97] on button "Offers and hires · 28" at bounding box center [330, 85] width 93 height 26
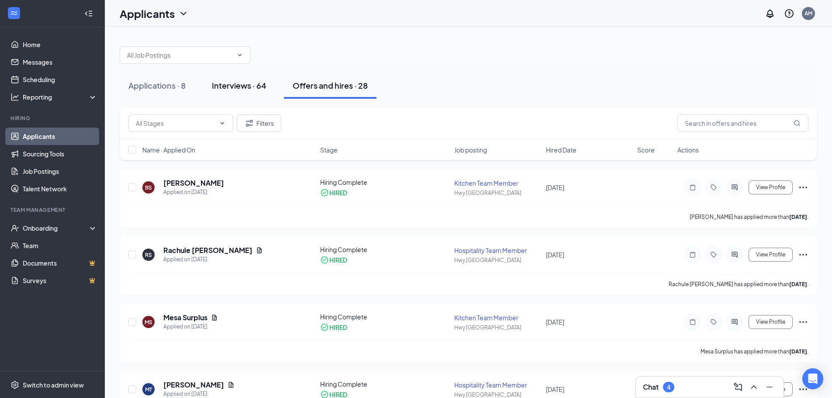
click at [235, 86] on div "Interviews · 64" at bounding box center [239, 85] width 55 height 11
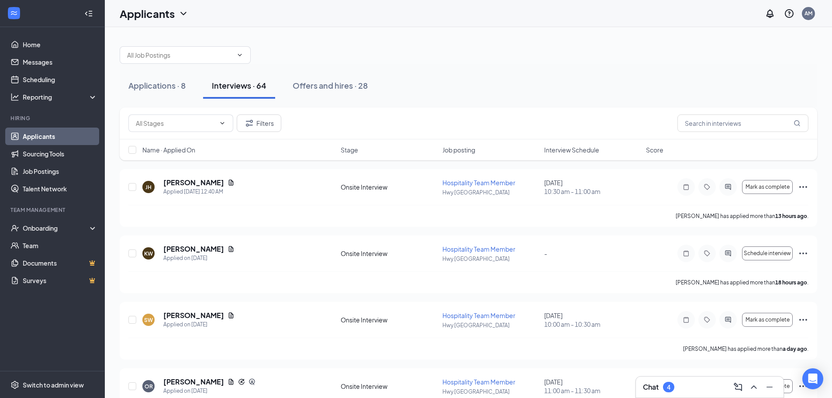
click at [172, 155] on div "Name · Applied On Stage Job posting Interview Schedule Score" at bounding box center [468, 149] width 697 height 21
click at [172, 150] on span "Name · Applied On" at bounding box center [168, 149] width 53 height 9
click at [174, 151] on span "Name · Applied On" at bounding box center [168, 149] width 53 height 9
click at [131, 188] on input "checkbox" at bounding box center [132, 187] width 8 height 8
checkbox input "true"
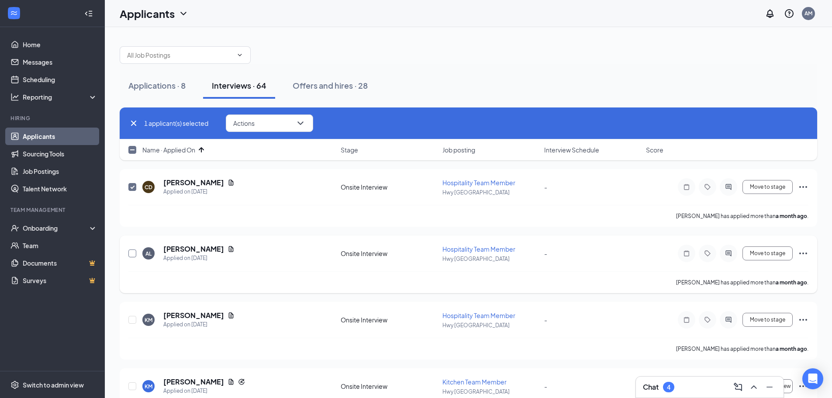
click at [131, 254] on input "checkbox" at bounding box center [132, 253] width 8 height 8
checkbox input "true"
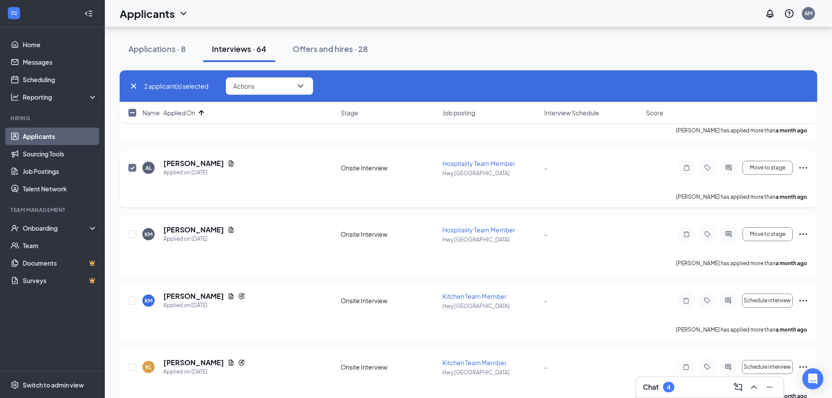
scroll to position [87, 0]
click at [133, 232] on input "checkbox" at bounding box center [132, 232] width 8 height 8
checkbox input "true"
click at [131, 299] on input "checkbox" at bounding box center [132, 299] width 8 height 8
checkbox input "true"
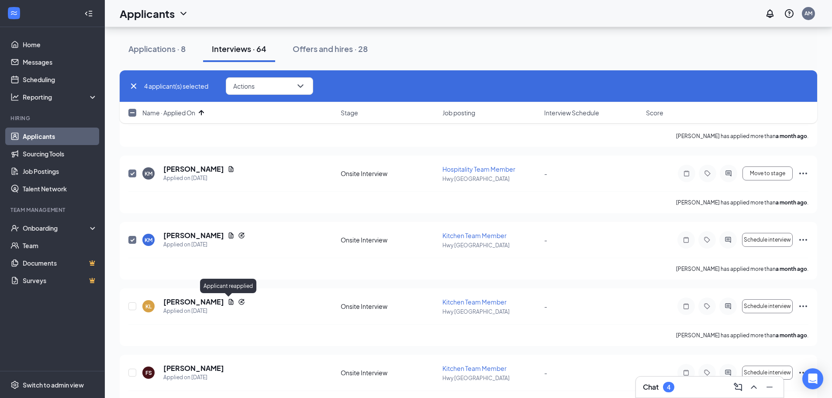
scroll to position [131, 0]
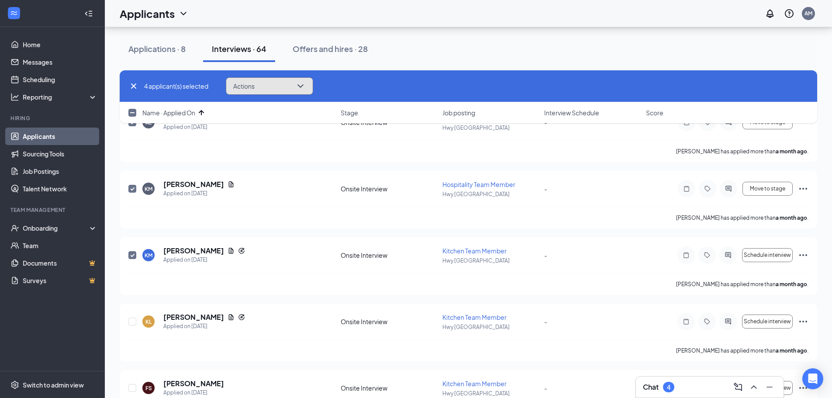
click at [301, 81] on icon "ChevronDown" at bounding box center [300, 86] width 10 height 10
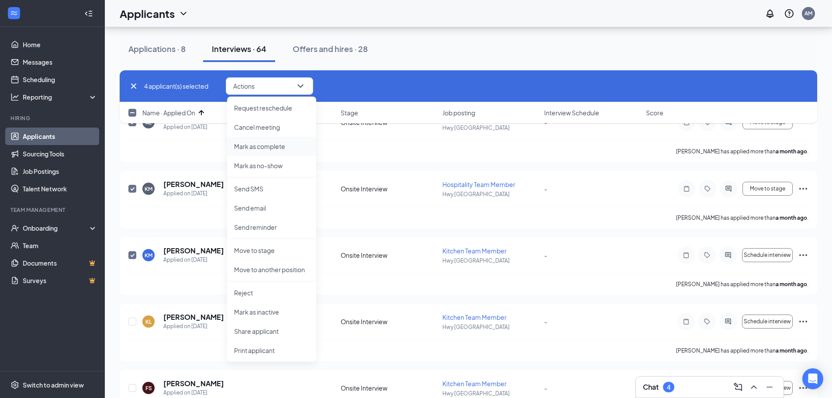
click at [290, 147] on p "Mark as complete" at bounding box center [271, 146] width 75 height 9
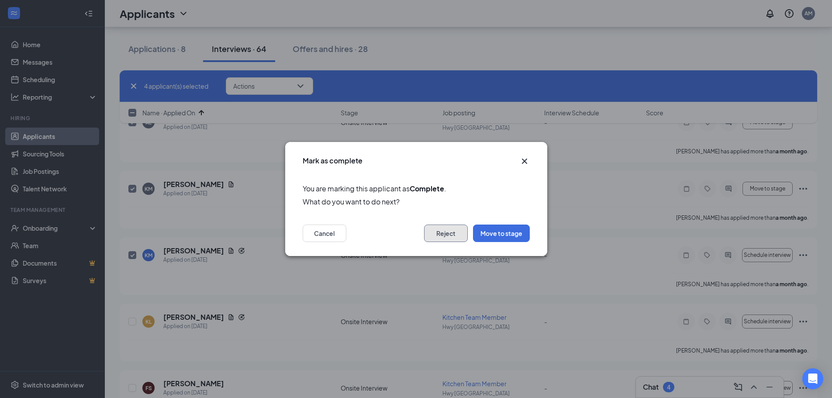
click at [455, 232] on button "Reject" at bounding box center [446, 232] width 44 height 17
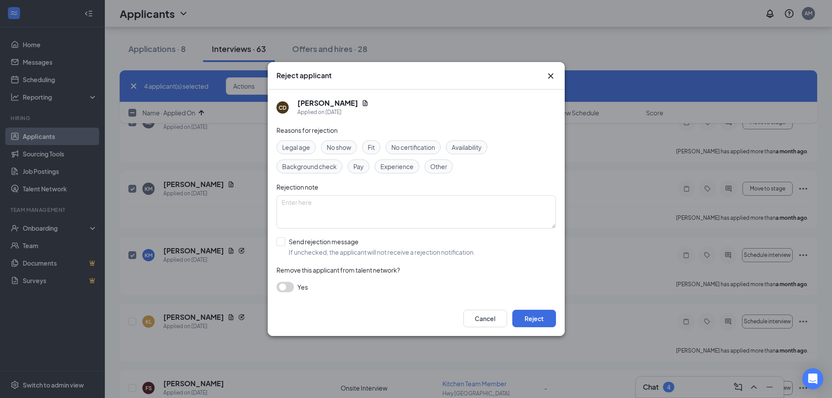
click at [434, 169] on span "Other" at bounding box center [438, 167] width 17 height 10
click at [534, 313] on button "Reject" at bounding box center [534, 318] width 44 height 17
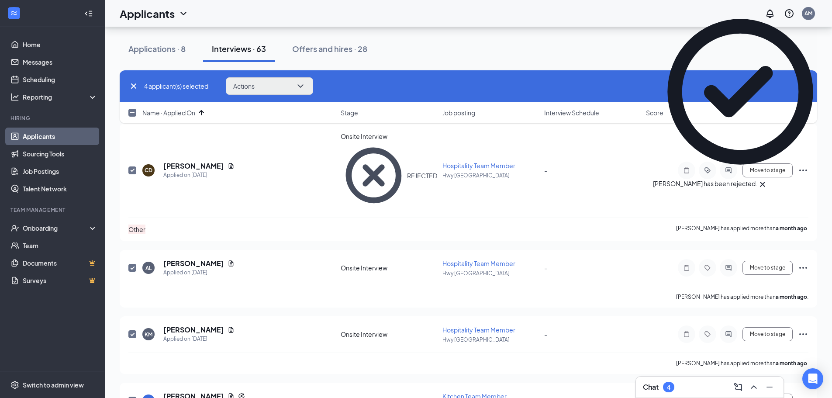
scroll to position [44, 0]
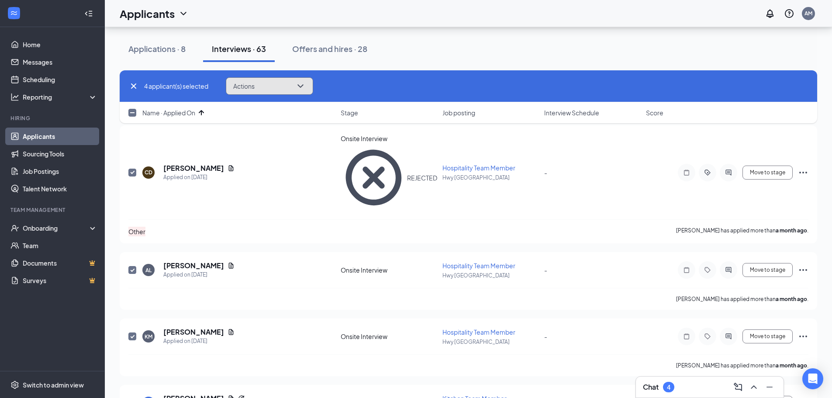
click at [287, 83] on button "Actions" at bounding box center [269, 85] width 87 height 17
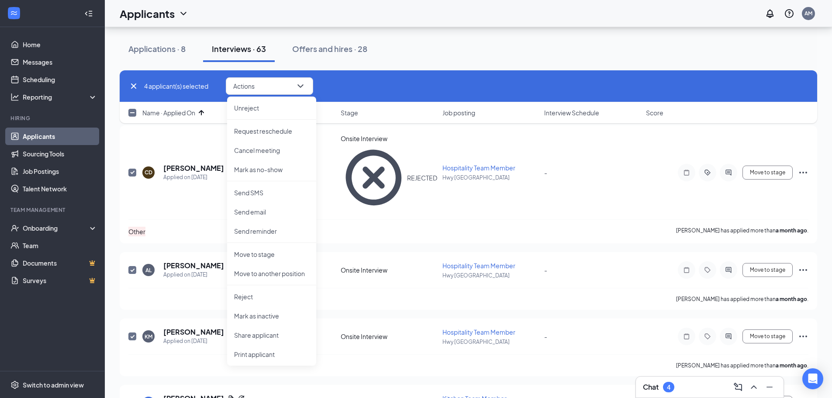
click at [338, 67] on div "Applications · 8 Interviews · 63 Offers and hires · 28" at bounding box center [468, 49] width 697 height 44
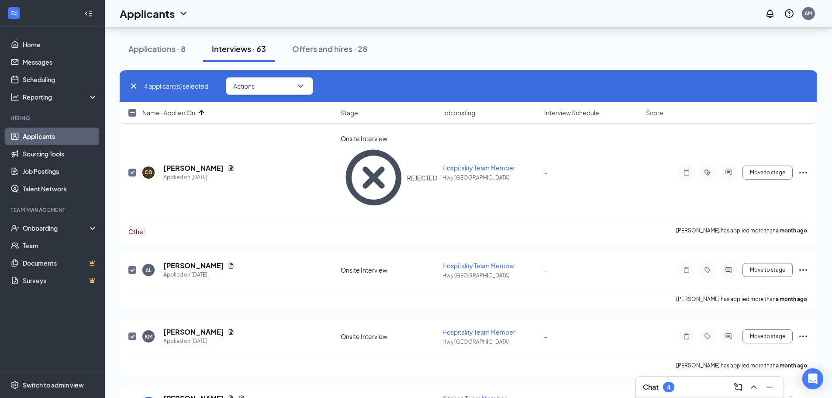
click at [180, 107] on div "Name · Applied On Stage Job posting Interview Schedule Score" at bounding box center [468, 112] width 697 height 21
click at [180, 110] on span "Name · Applied On" at bounding box center [168, 112] width 53 height 9
checkbox input "false"
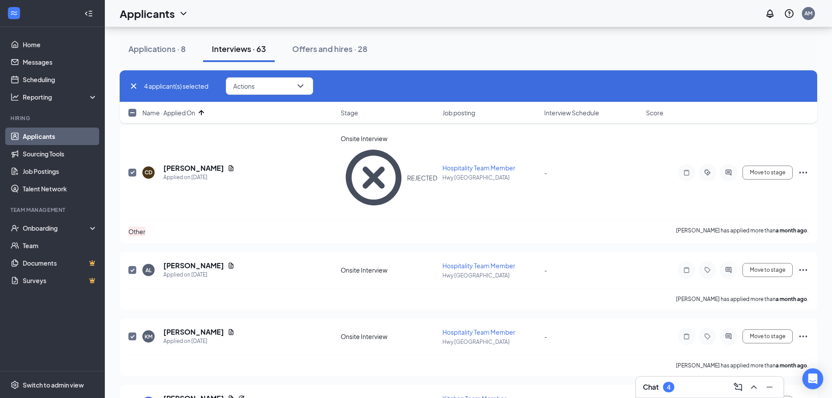
checkbox input "false"
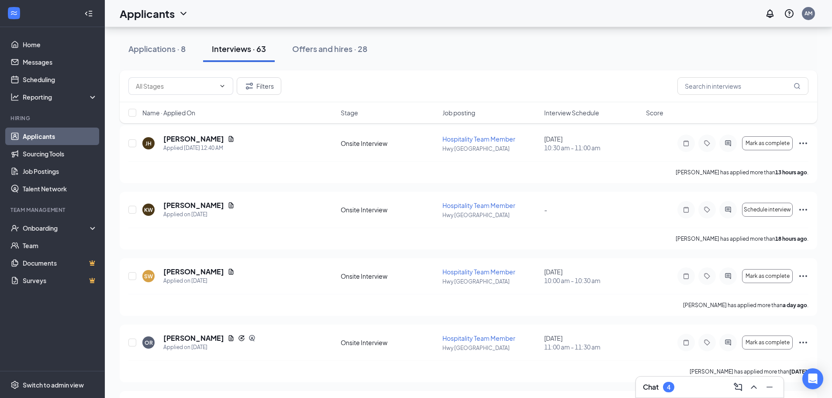
click at [180, 111] on span "Name · Applied On" at bounding box center [168, 112] width 53 height 9
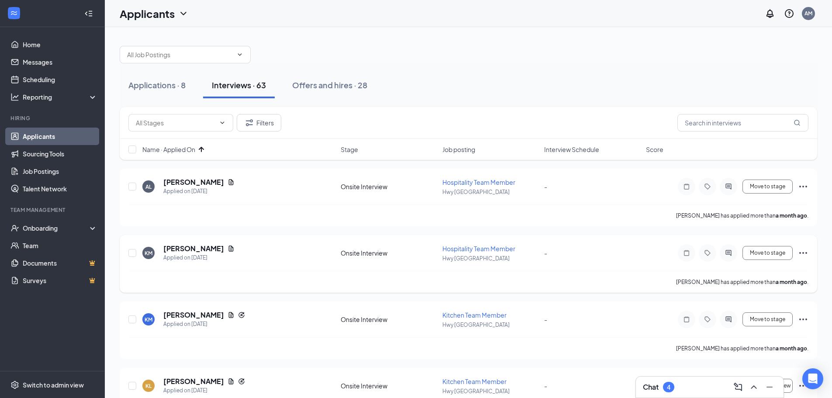
scroll to position [0, 0]
click at [134, 186] on input "checkbox" at bounding box center [132, 187] width 8 height 8
checkbox input "true"
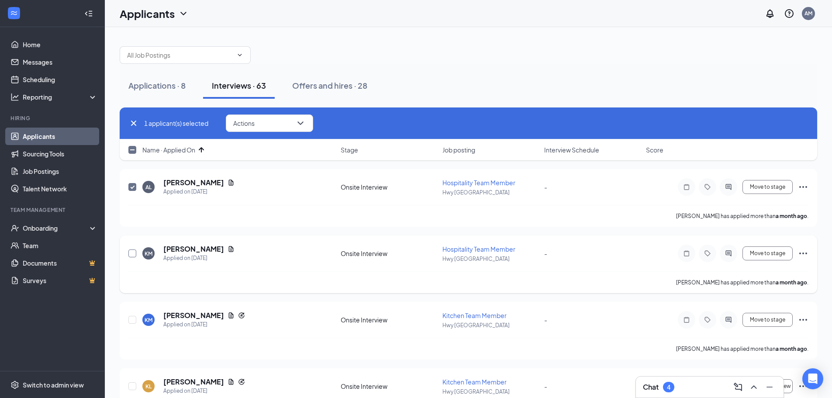
click at [133, 252] on input "checkbox" at bounding box center [132, 253] width 8 height 8
checkbox input "true"
click at [135, 321] on input "checkbox" at bounding box center [132, 320] width 8 height 8
checkbox input "true"
click at [265, 121] on button "Actions" at bounding box center [269, 122] width 87 height 17
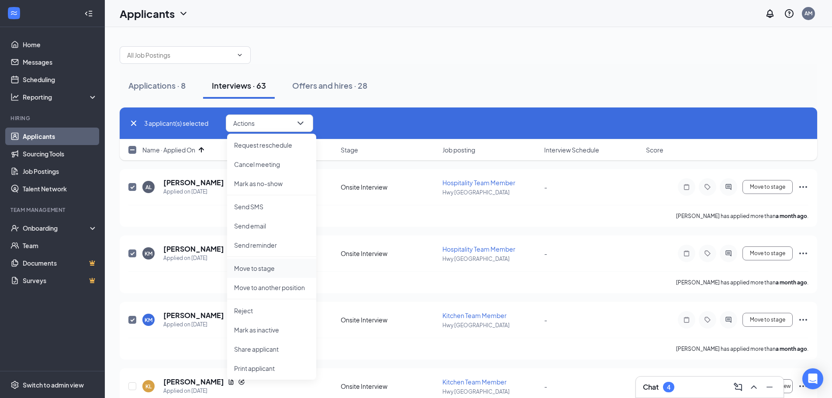
click at [278, 268] on p "Move to stage" at bounding box center [271, 268] width 75 height 9
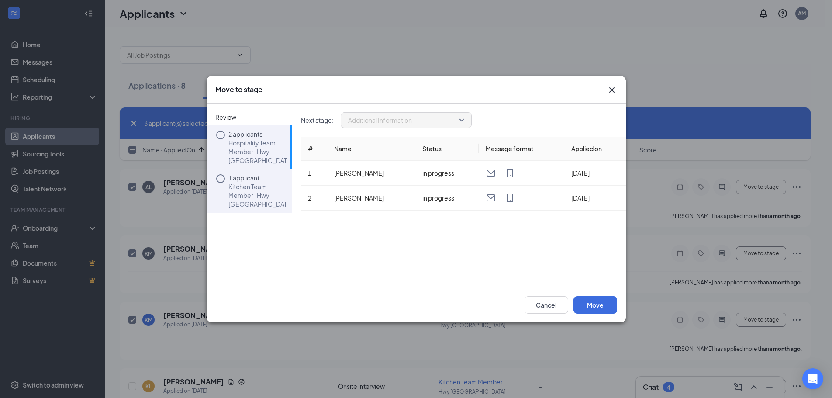
click at [222, 177] on icon "Circle" at bounding box center [220, 178] width 10 height 10
click at [219, 137] on icon "Circle" at bounding box center [220, 135] width 10 height 10
click at [610, 86] on icon "Cross" at bounding box center [612, 90] width 10 height 10
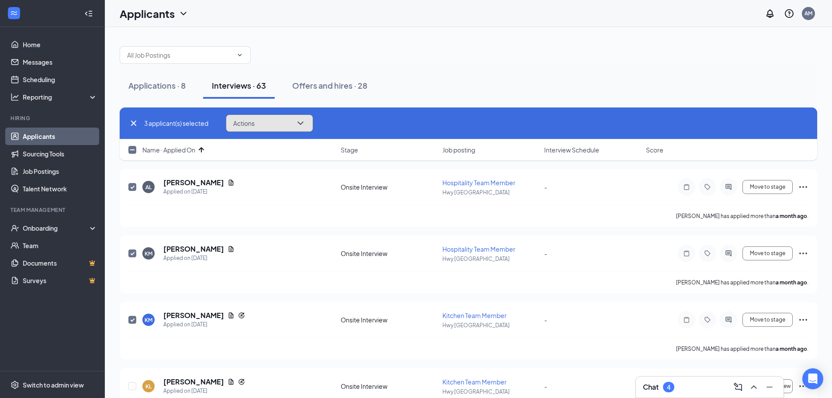
click at [252, 123] on span "Actions" at bounding box center [243, 123] width 21 height 6
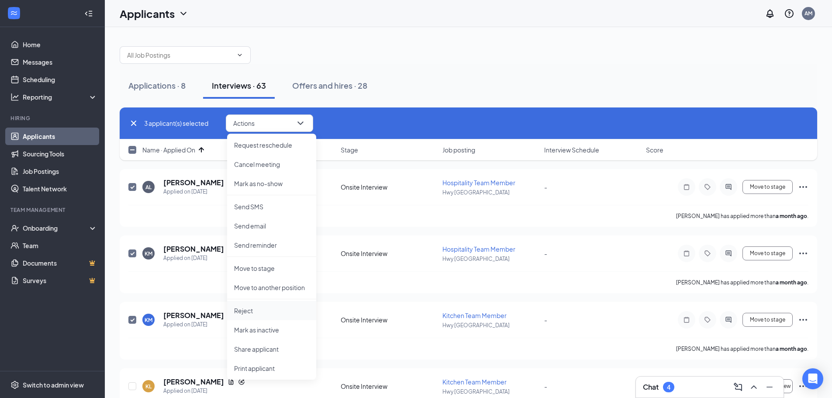
click at [265, 309] on p "Reject" at bounding box center [271, 310] width 75 height 9
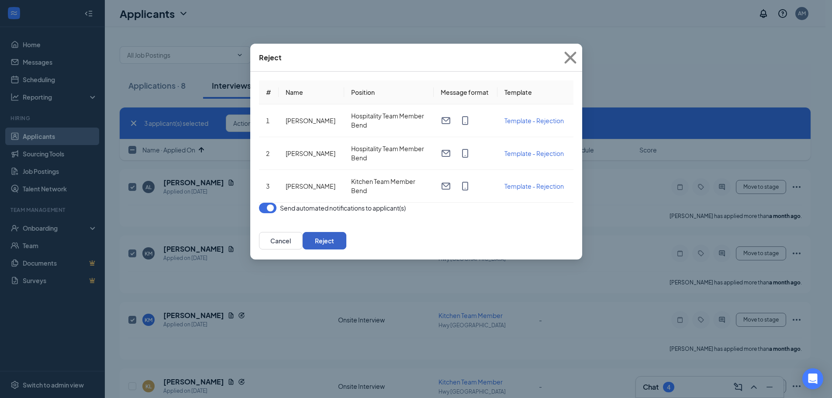
click at [346, 249] on button "Reject" at bounding box center [325, 240] width 44 height 17
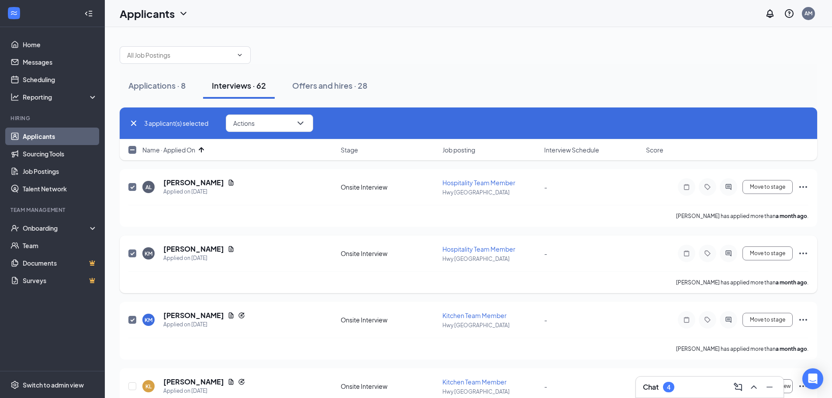
checkbox input "false"
click at [777, 75] on div "Applications · 8 Interviews · 62 Offers and hires · 28" at bounding box center [468, 85] width 697 height 26
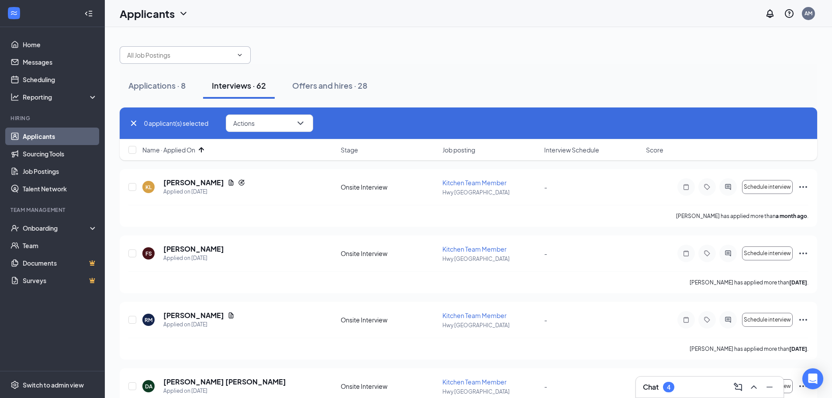
click at [181, 55] on input "text" at bounding box center [180, 55] width 106 height 10
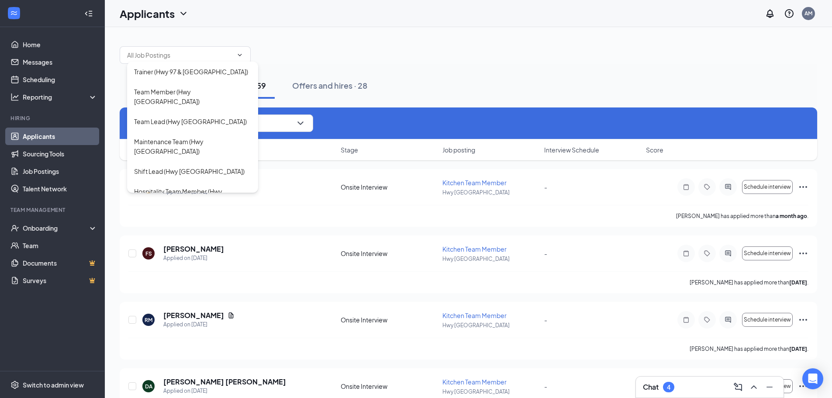
click at [457, 52] on div "Trainer (Hwy 97 & Robal Road) Team Member (Hwy 97 & Robal Road) Team Lead (Hwy …" at bounding box center [468, 51] width 697 height 26
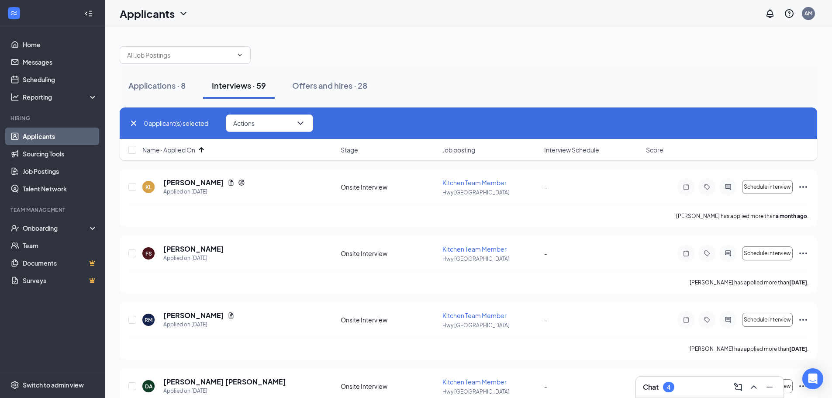
click at [130, 124] on icon "Cross" at bounding box center [133, 123] width 10 height 10
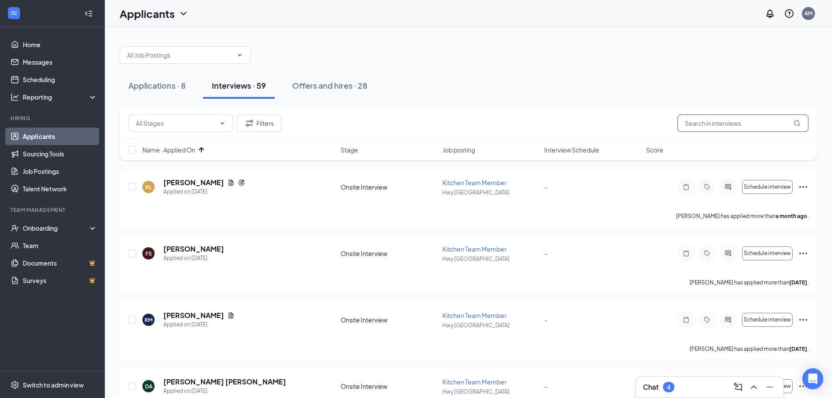
click at [726, 123] on input "text" at bounding box center [742, 122] width 131 height 17
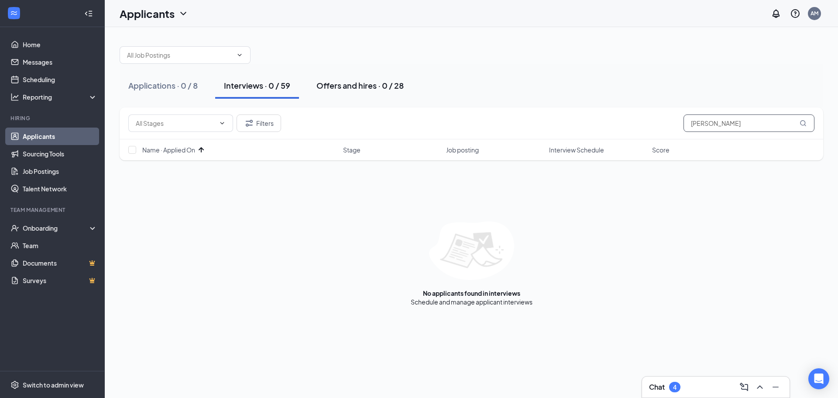
type input "derr"
click at [389, 95] on button "Offers and hires · 0 / 28" at bounding box center [360, 85] width 105 height 26
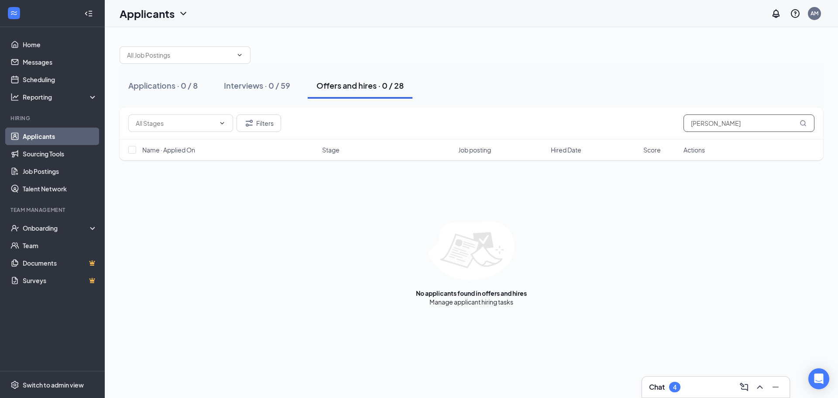
click at [754, 123] on input "derr" at bounding box center [749, 122] width 131 height 17
click at [244, 85] on div "Interviews · 0 / 59" at bounding box center [257, 85] width 66 height 11
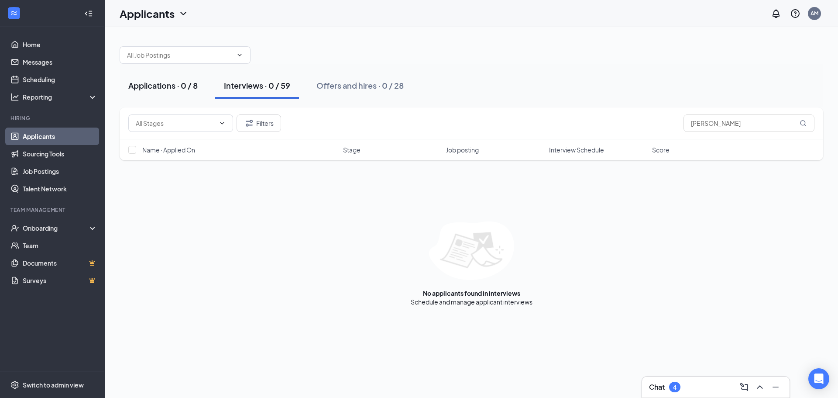
click at [176, 86] on div "Applications · 0 / 8" at bounding box center [162, 85] width 69 height 11
click at [258, 86] on div "Interviews · 0 / 59" at bounding box center [257, 85] width 66 height 11
click at [202, 57] on input "text" at bounding box center [180, 55] width 106 height 10
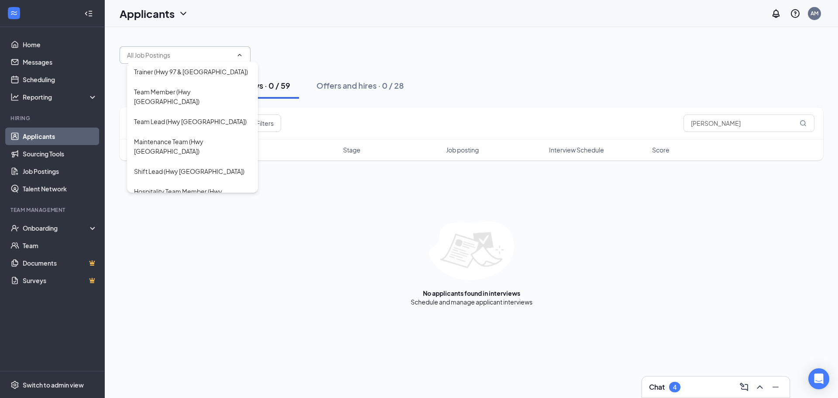
click at [238, 34] on div "Trainer (Hwy 97 & Robal Road) Team Member (Hwy 97 & Robal Road) Team Lead (Hwy …" at bounding box center [472, 172] width 734 height 290
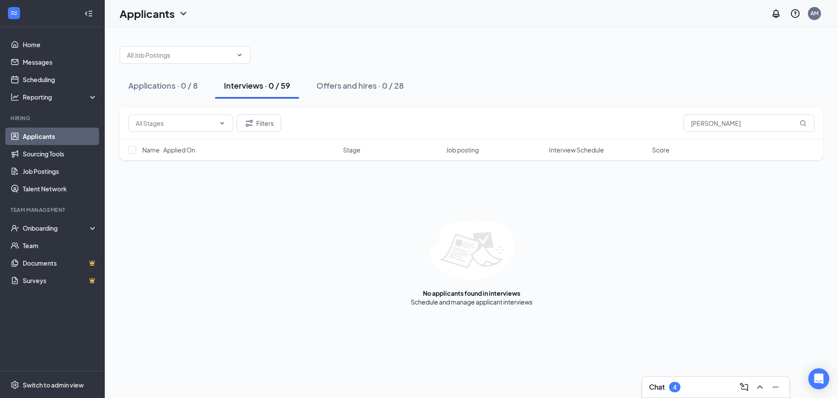
click at [182, 12] on icon "ChevronDown" at bounding box center [183, 13] width 6 height 3
click at [176, 51] on link "Archived applicants" at bounding box center [154, 46] width 59 height 9
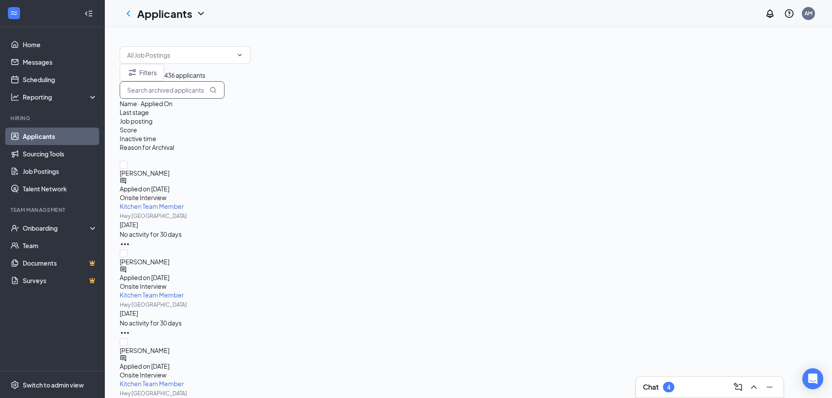
click at [224, 96] on input "text" at bounding box center [172, 89] width 105 height 17
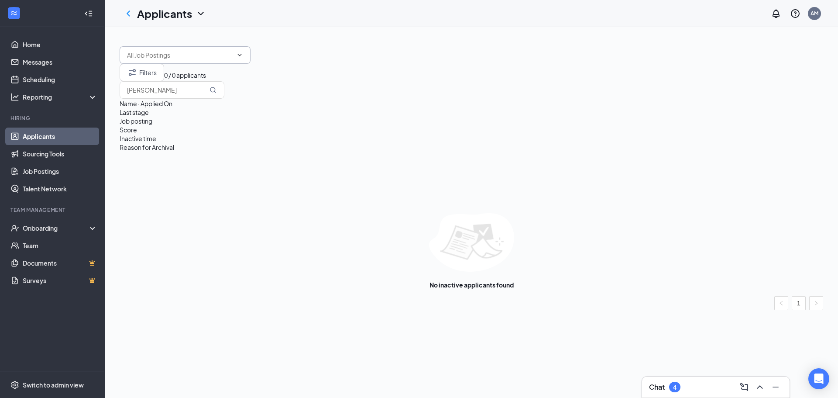
click at [227, 53] on input "text" at bounding box center [180, 55] width 106 height 10
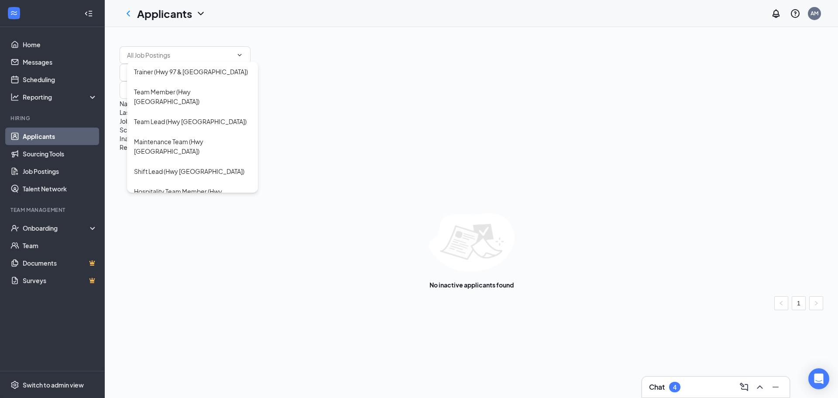
click at [312, 43] on div "Trainer (Hwy 97 & Robal Road) Team Member (Hwy 97 & Robal Road) Team Lead (Hwy …" at bounding box center [472, 51] width 704 height 26
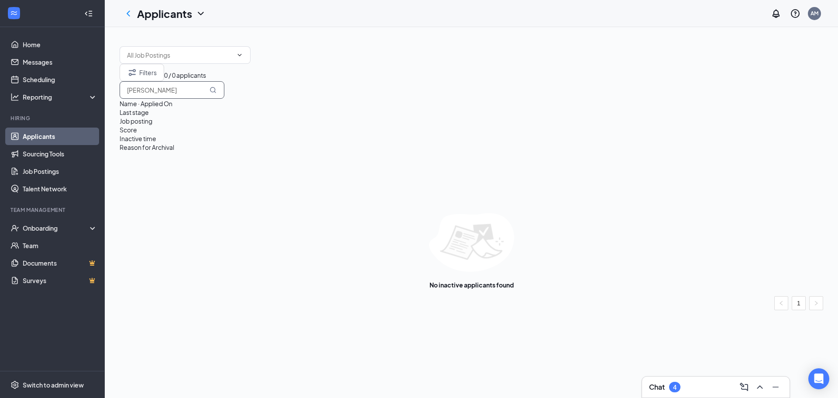
drag, startPoint x: 738, startPoint y: 96, endPoint x: 685, endPoint y: 98, distance: 53.3
click at [685, 98] on div "Filters 0 / 0 applicants derr" at bounding box center [472, 81] width 704 height 35
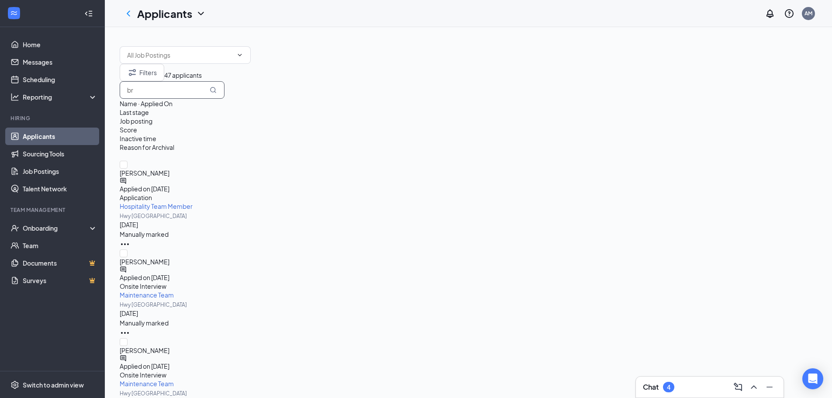
type input "br"
